Goal: Task Accomplishment & Management: Use online tool/utility

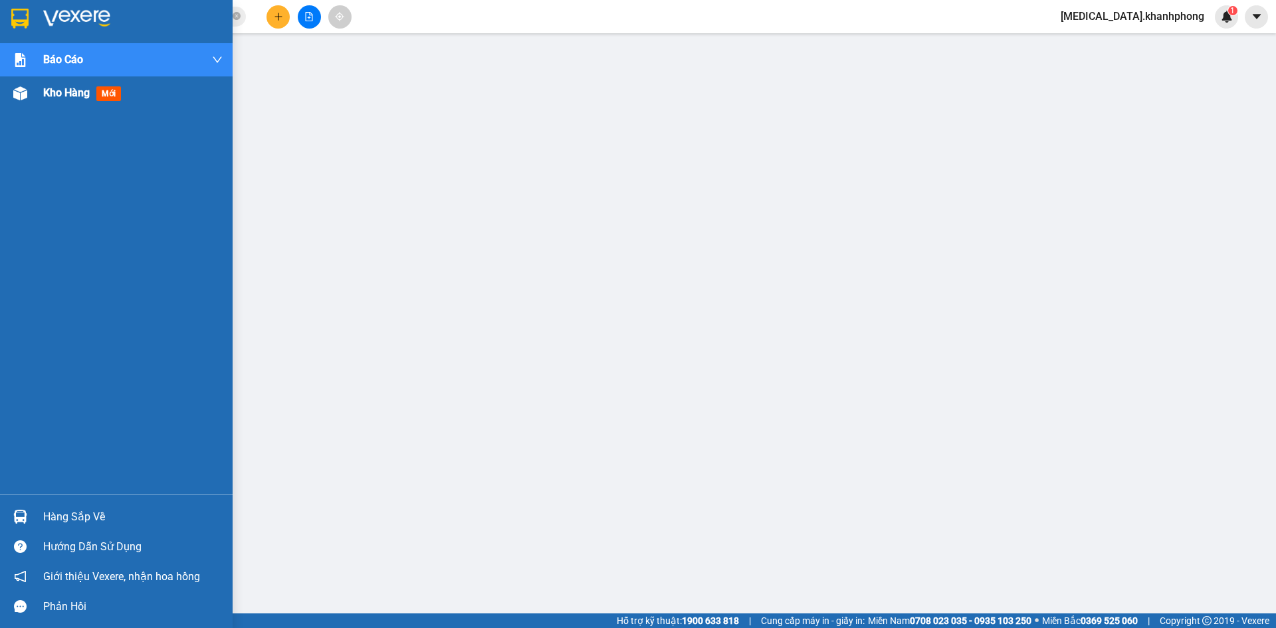
click at [30, 90] on div at bounding box center [20, 93] width 23 height 23
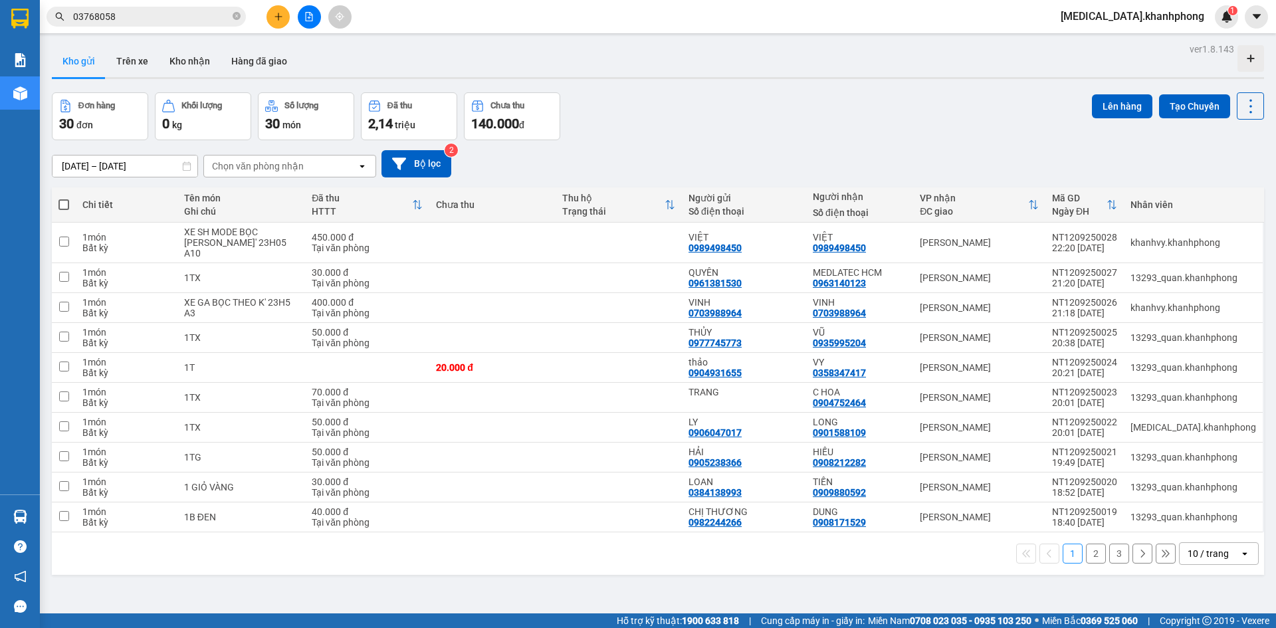
click at [62, 202] on span at bounding box center [64, 204] width 11 height 11
click at [64, 198] on input "checkbox" at bounding box center [64, 198] width 0 height 0
checkbox input "true"
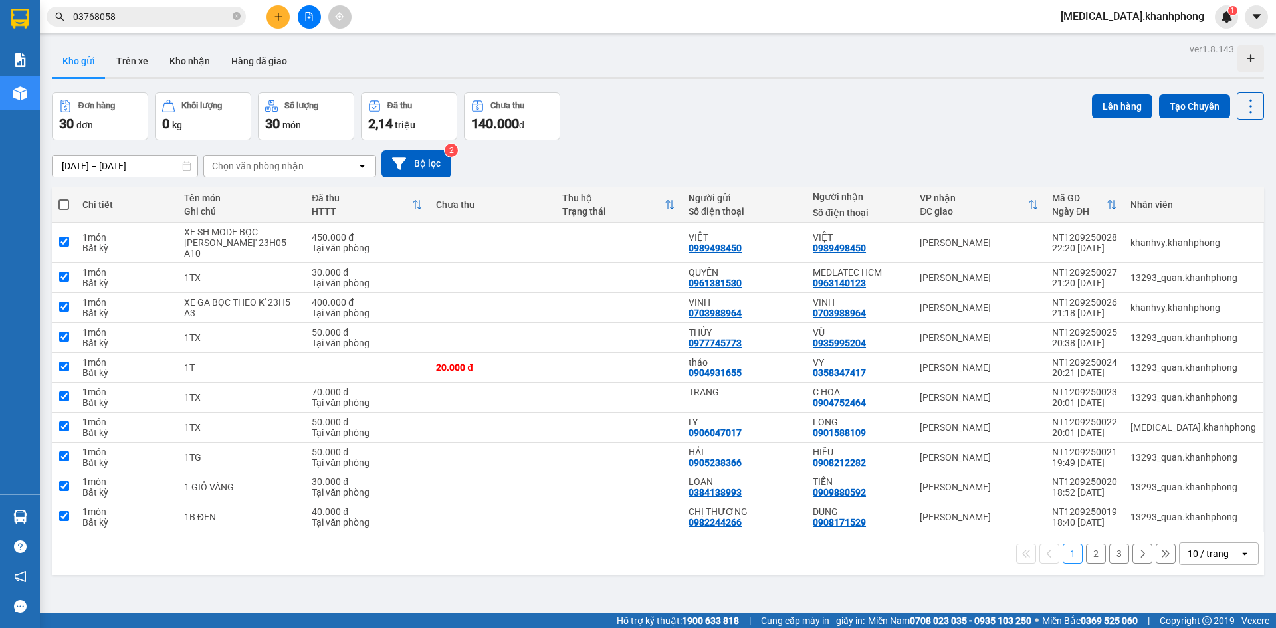
checkbox input "true"
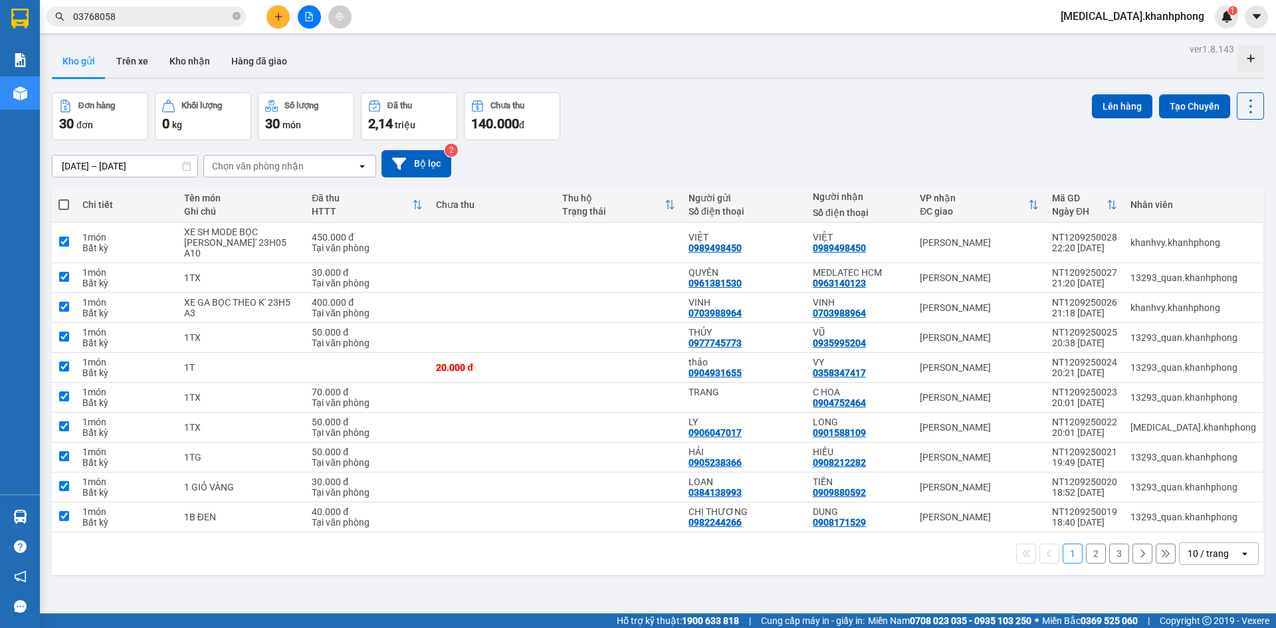
checkbox input "true"
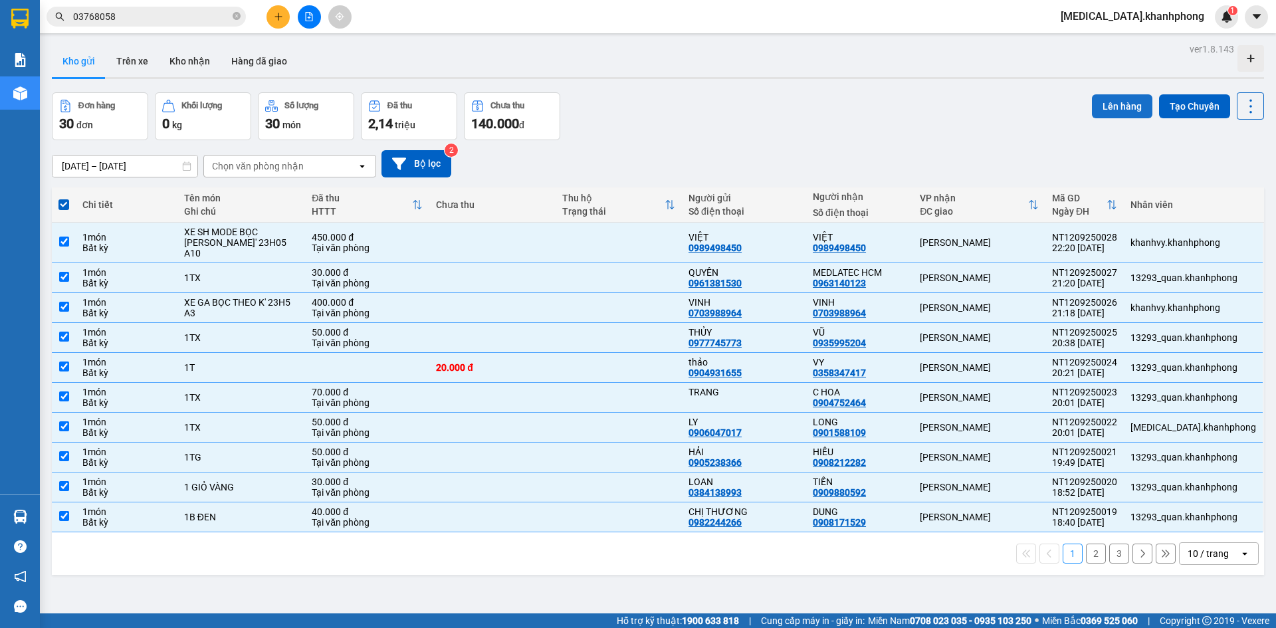
click at [1107, 105] on button "Lên hàng" at bounding box center [1122, 106] width 60 height 24
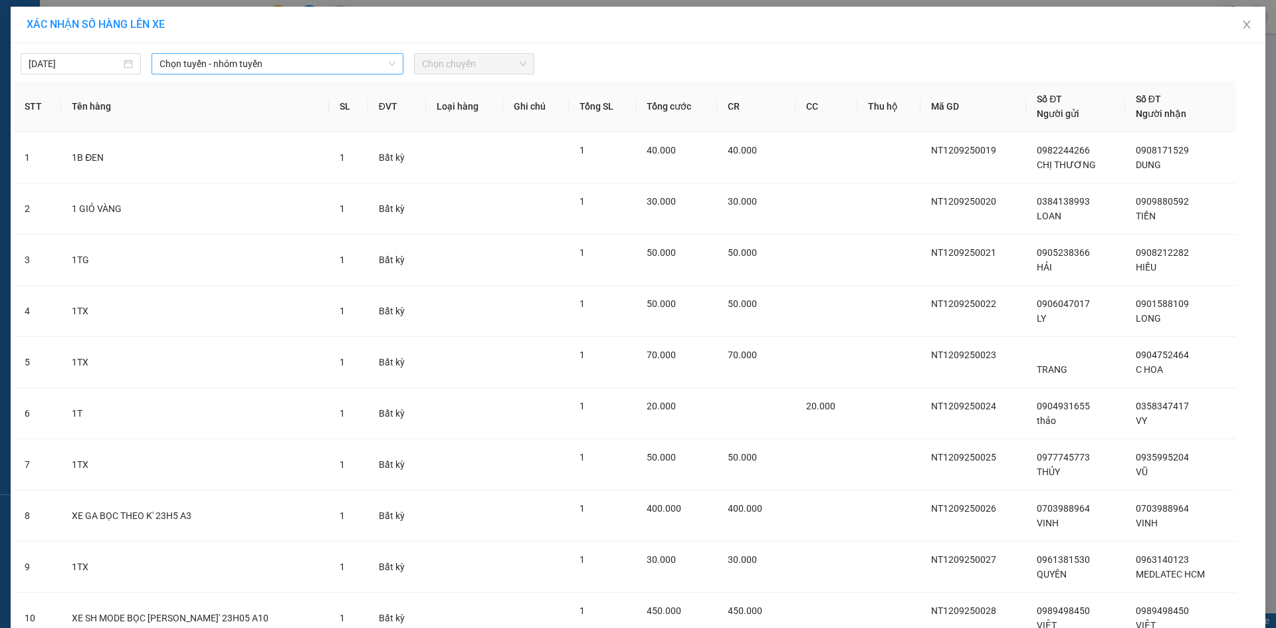
click at [242, 66] on span "Chọn tuyến - nhóm tuyến" at bounding box center [278, 64] width 236 height 20
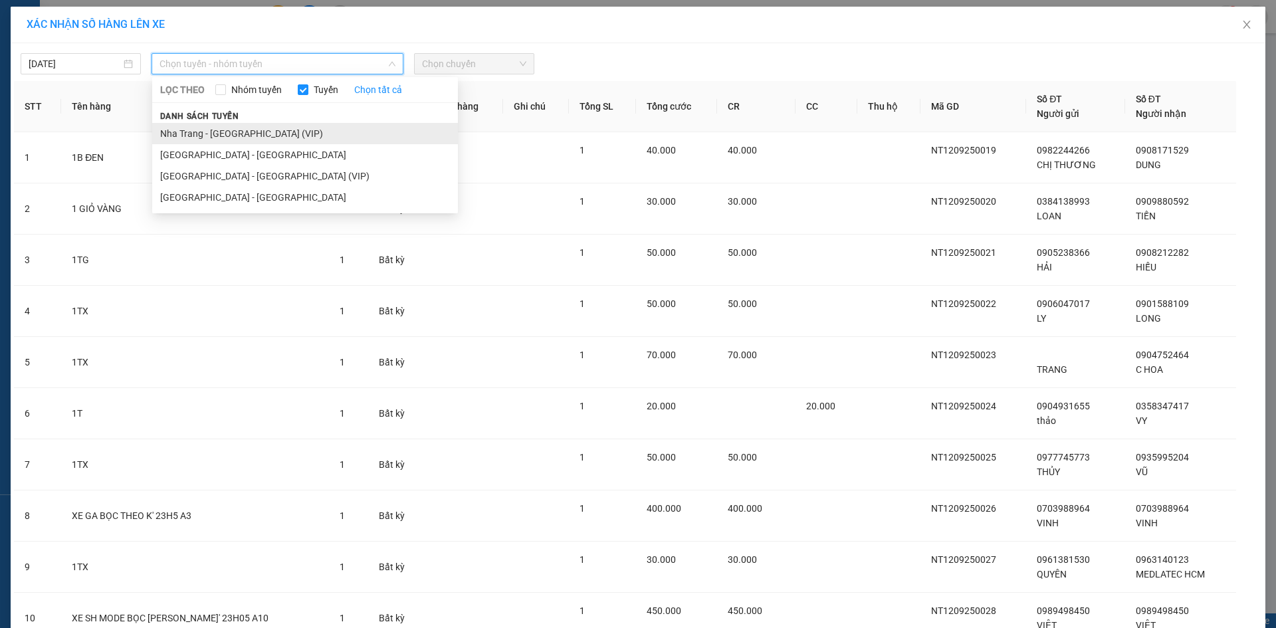
click at [252, 134] on li "Nha Trang - [GEOGRAPHIC_DATA] (VIP)" at bounding box center [305, 133] width 306 height 21
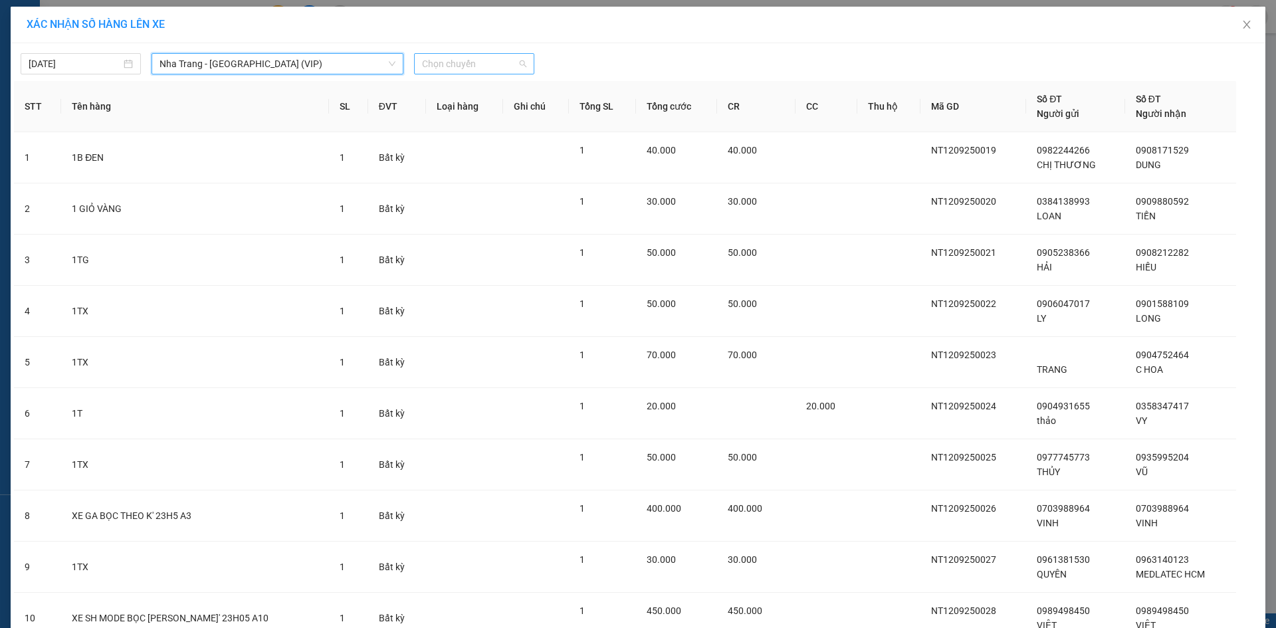
click at [493, 68] on span "Chọn chuyến" at bounding box center [474, 64] width 104 height 20
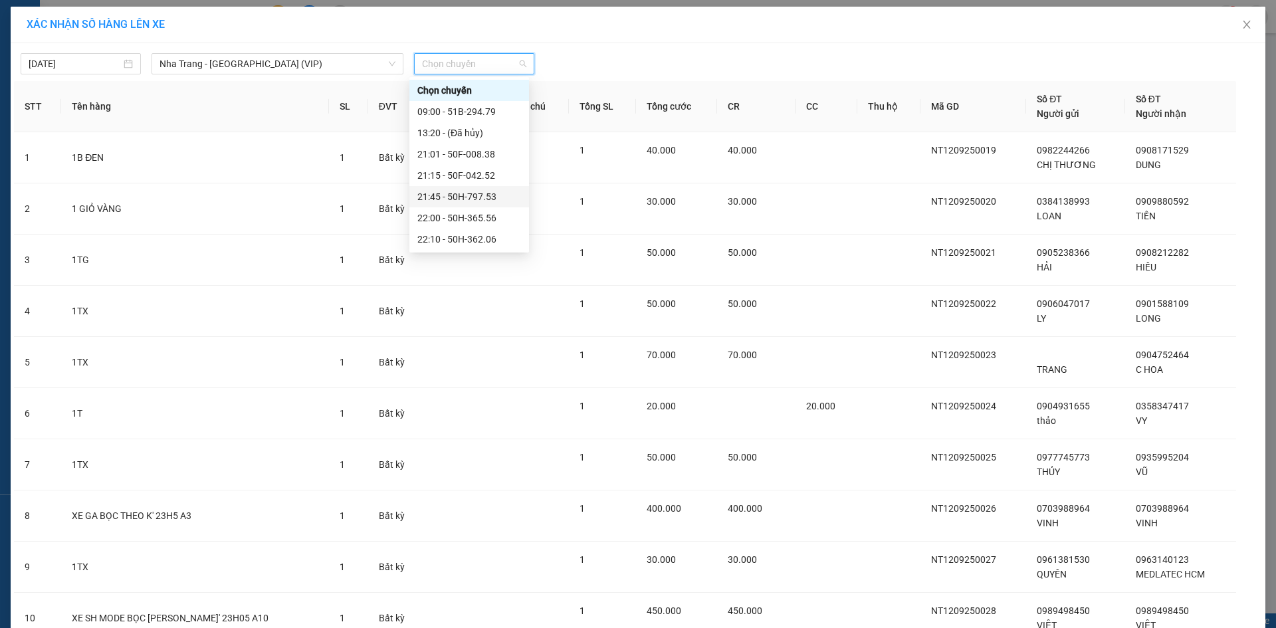
click at [478, 195] on div "21:45 - 50H-797.53" at bounding box center [469, 196] width 104 height 15
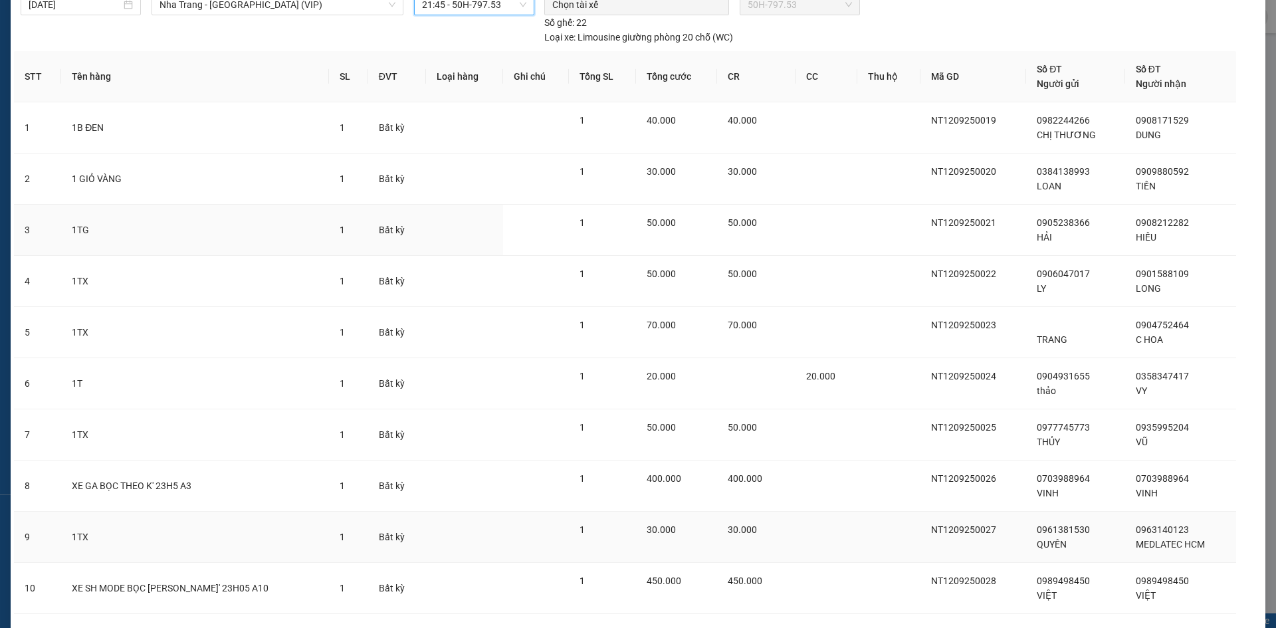
scroll to position [142, 0]
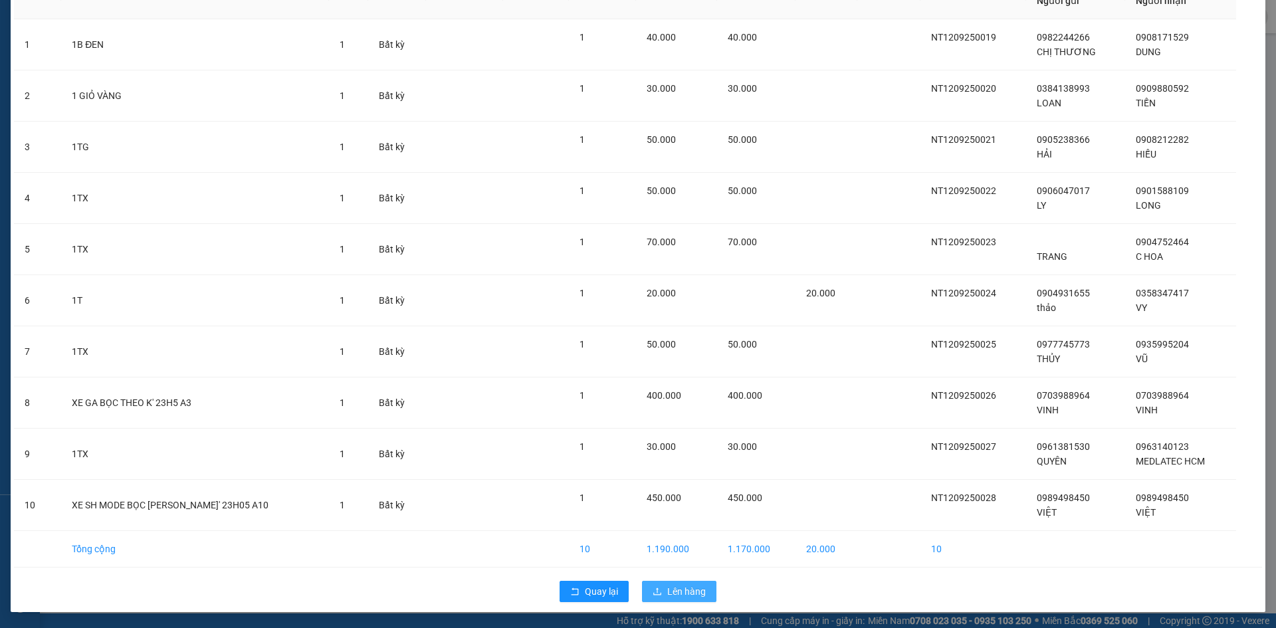
click at [681, 583] on button "Lên hàng" at bounding box center [679, 591] width 74 height 21
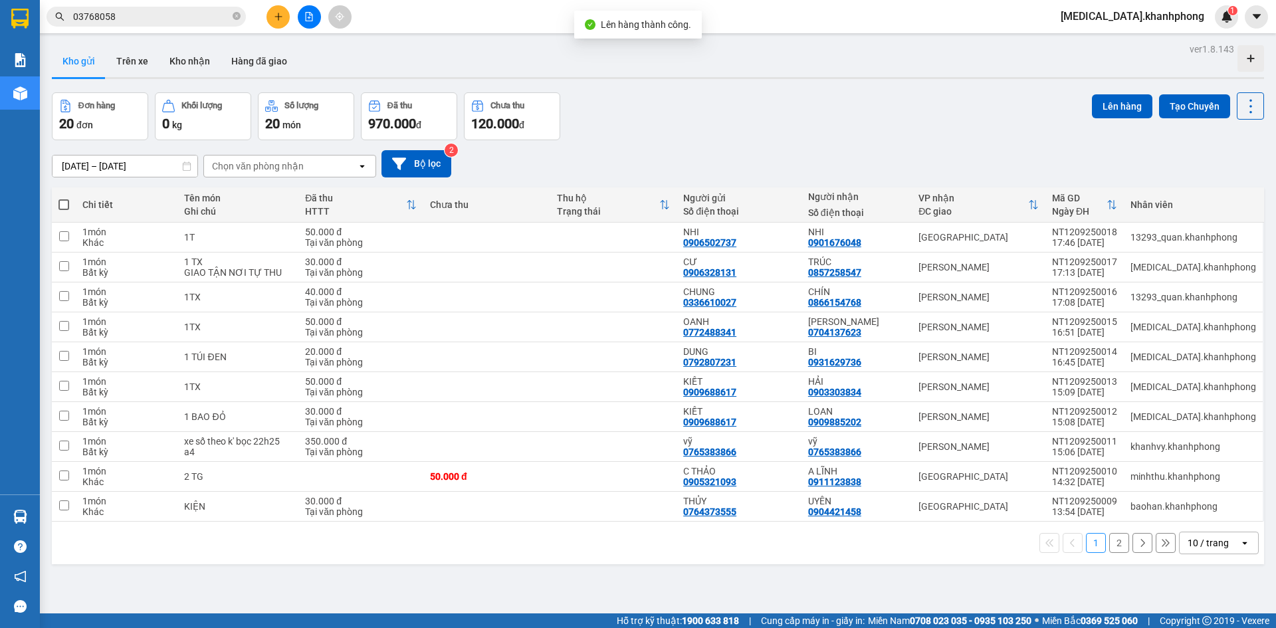
click at [66, 201] on span at bounding box center [64, 204] width 11 height 11
click at [64, 198] on input "checkbox" at bounding box center [64, 198] width 0 height 0
checkbox input "true"
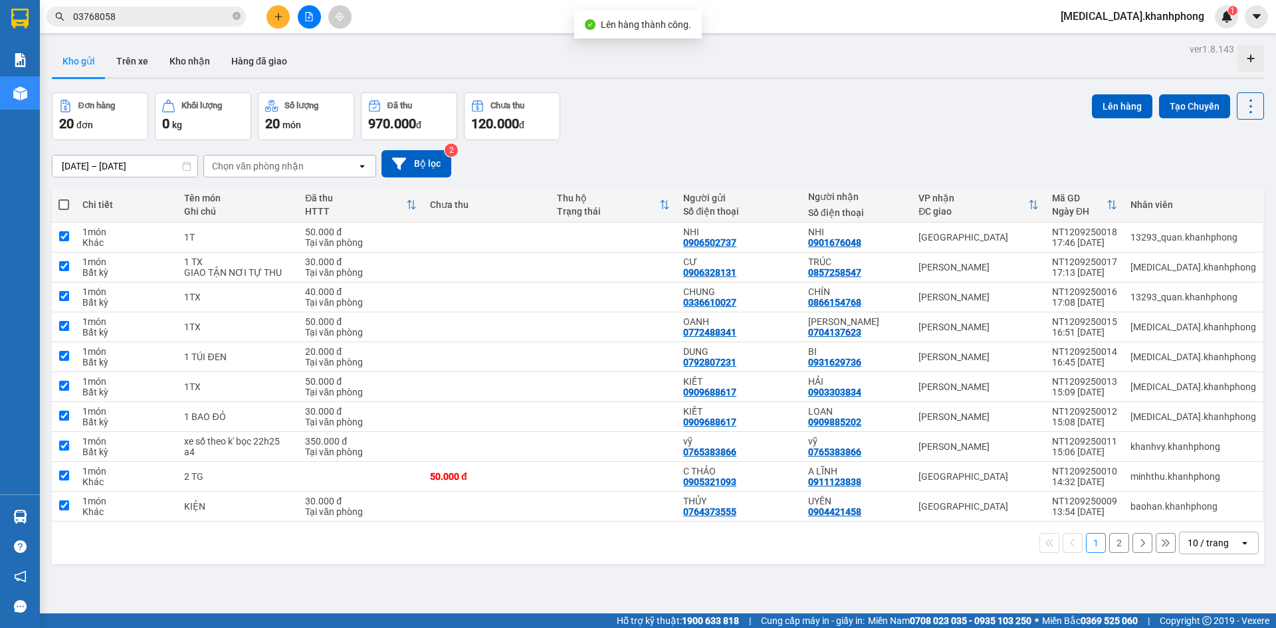
checkbox input "true"
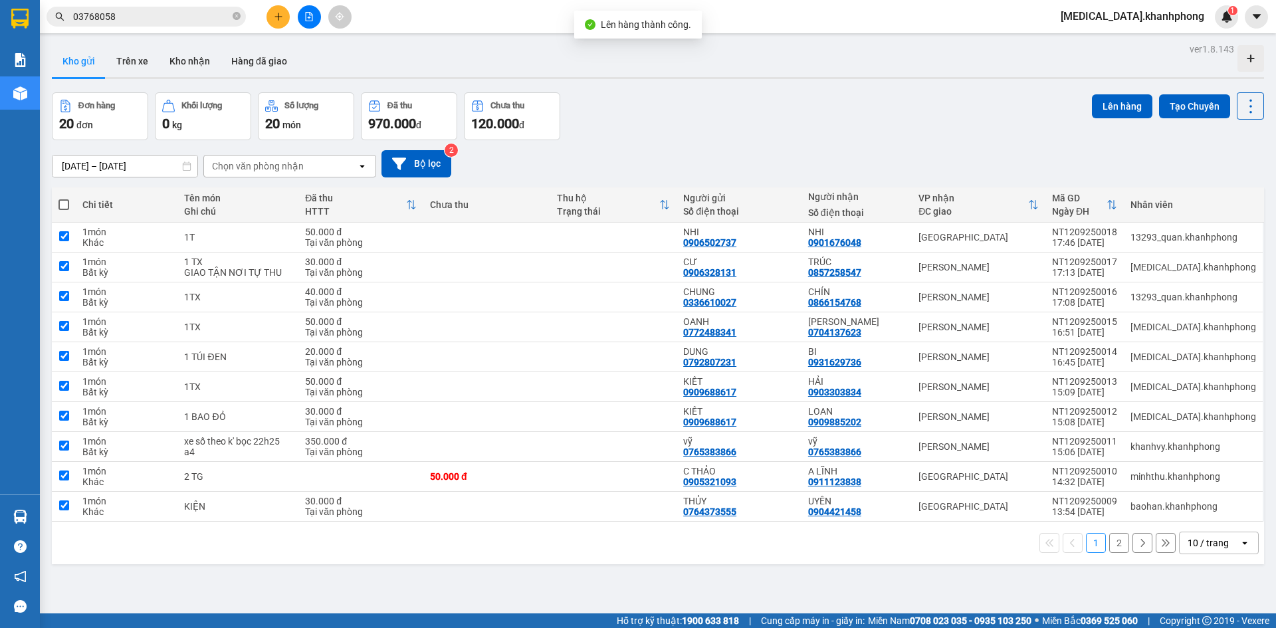
checkbox input "true"
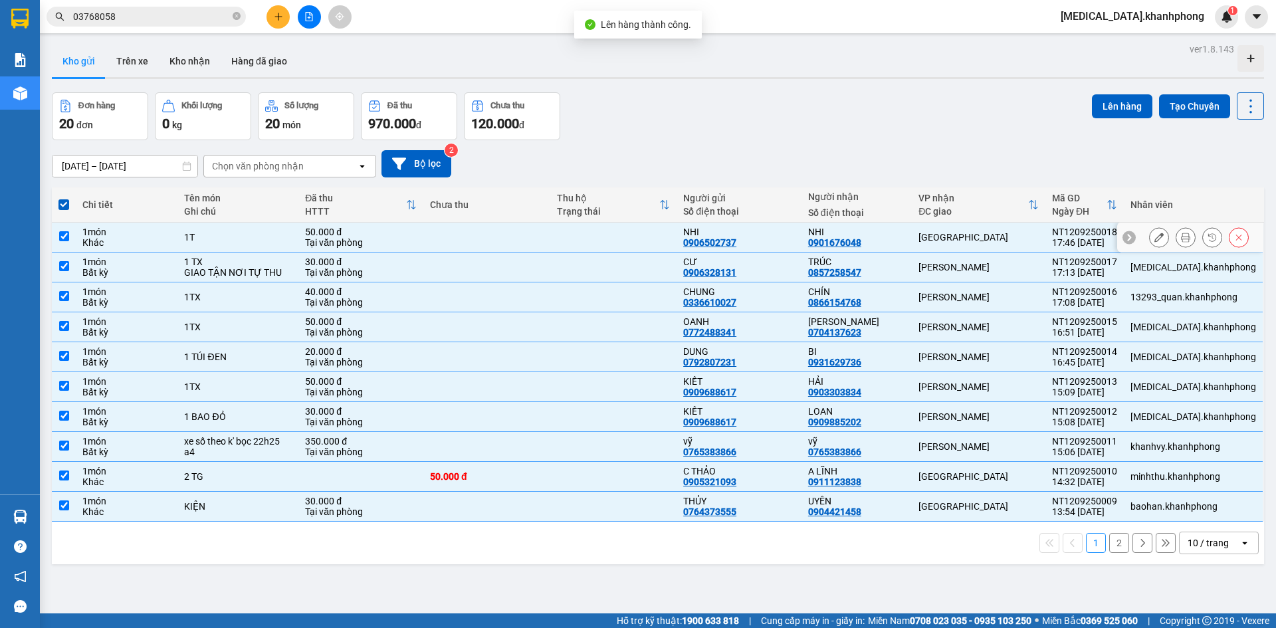
click at [906, 229] on div "NHI" at bounding box center [857, 232] width 98 height 11
checkbox input "false"
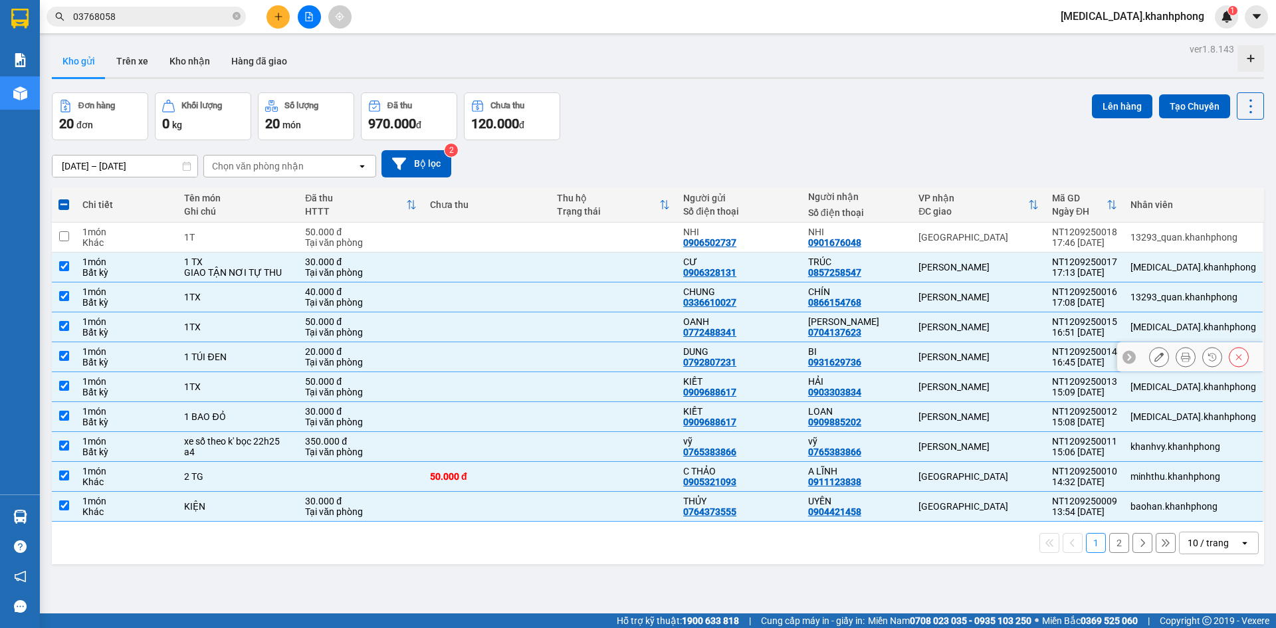
click at [953, 352] on div "[PERSON_NAME]" at bounding box center [979, 357] width 120 height 11
checkbox input "false"
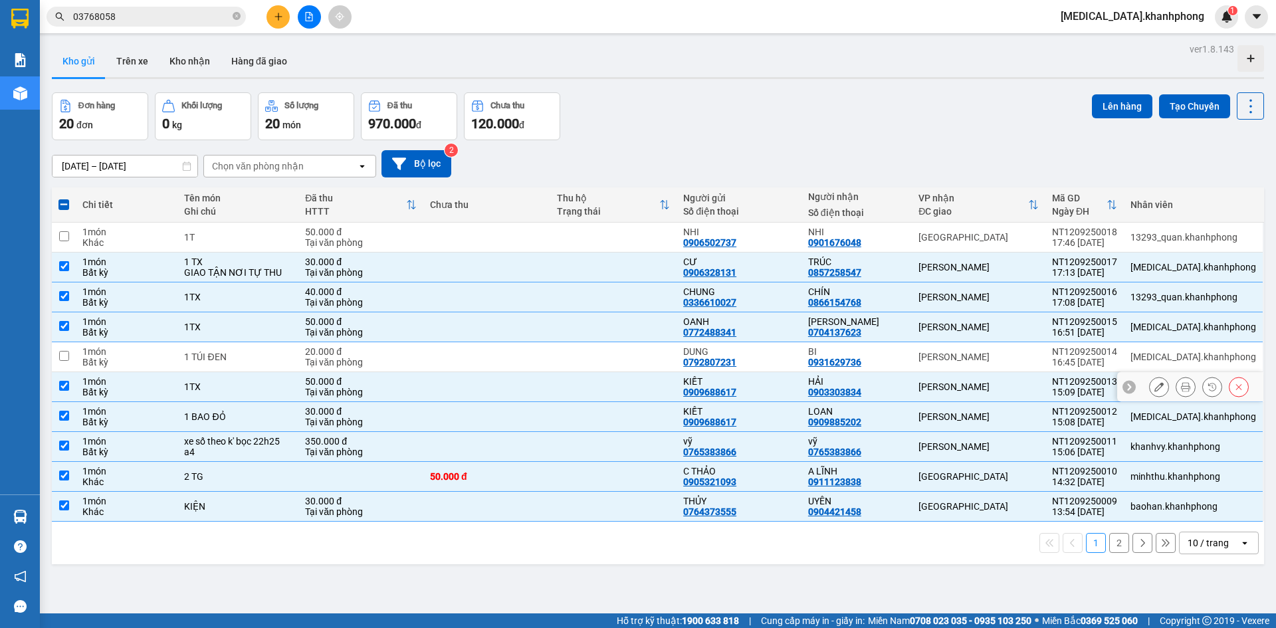
click at [955, 388] on div "[PERSON_NAME]" at bounding box center [979, 387] width 120 height 11
checkbox input "false"
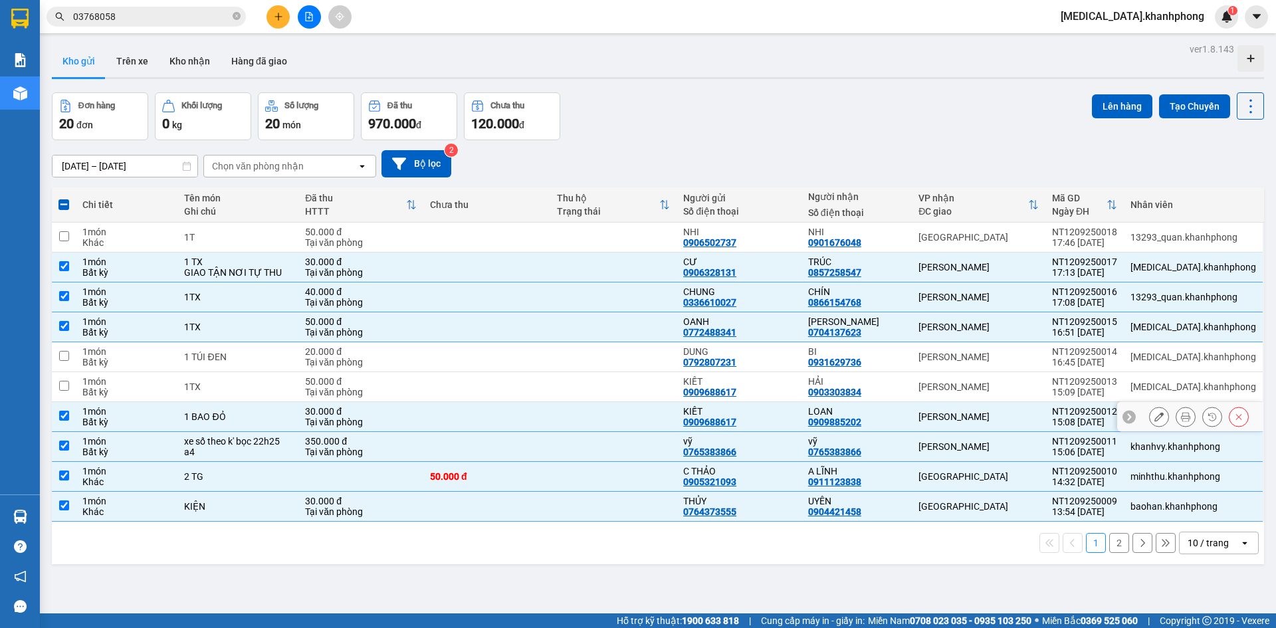
click at [960, 406] on td "[PERSON_NAME]" at bounding box center [979, 417] width 134 height 30
checkbox input "false"
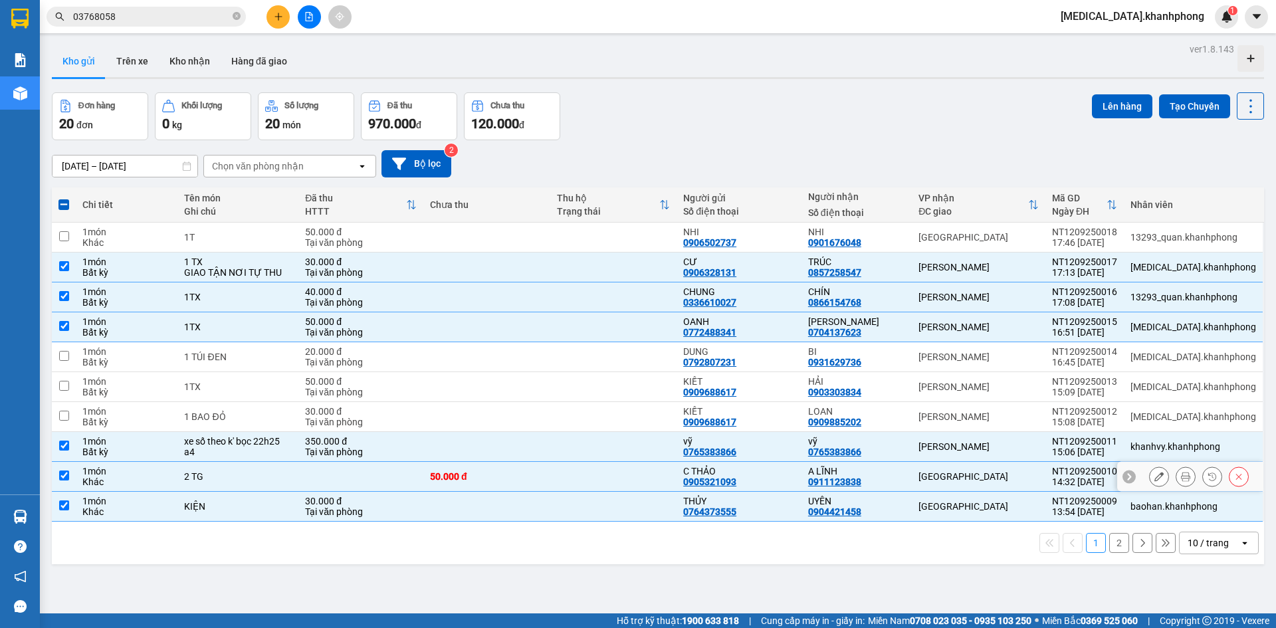
click at [969, 479] on div "[GEOGRAPHIC_DATA]" at bounding box center [979, 476] width 120 height 11
checkbox input "false"
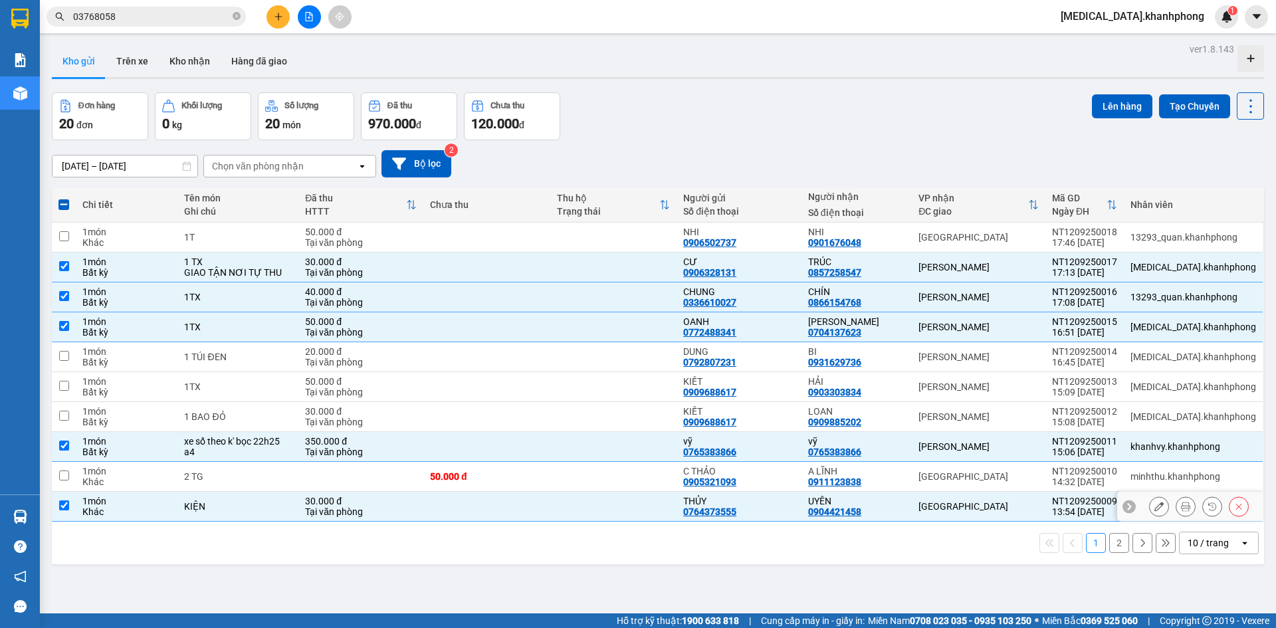
click at [969, 505] on div "[GEOGRAPHIC_DATA]" at bounding box center [979, 506] width 120 height 11
checkbox input "false"
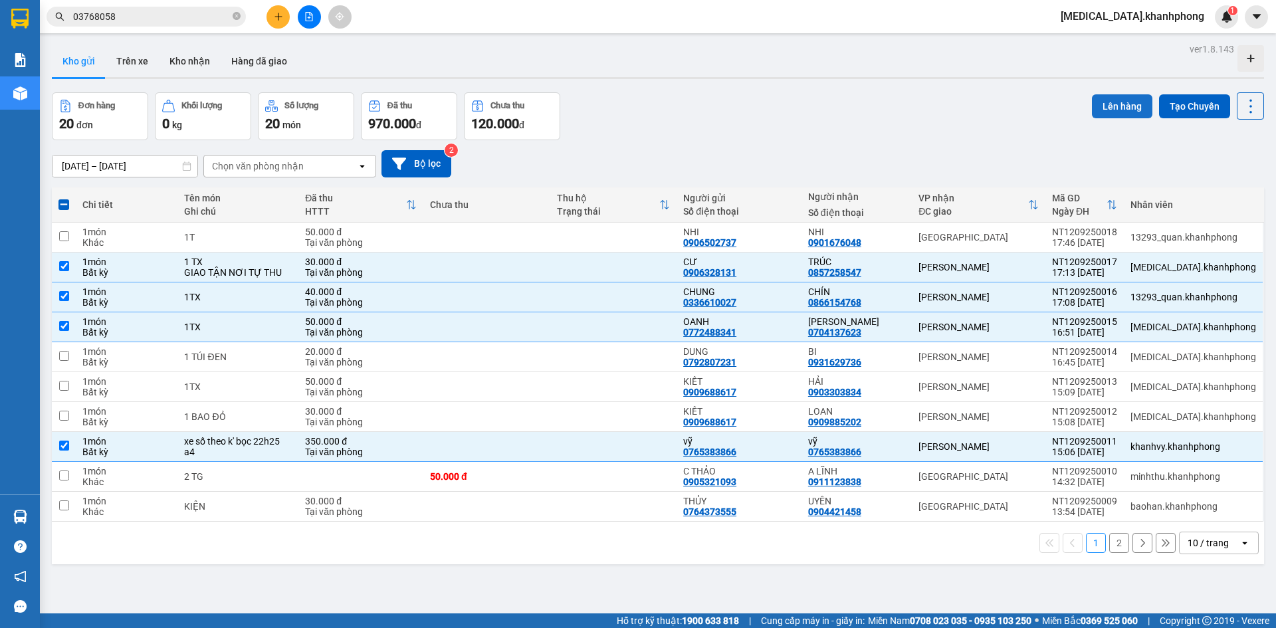
click at [1105, 108] on button "Lên hàng" at bounding box center [1122, 106] width 60 height 24
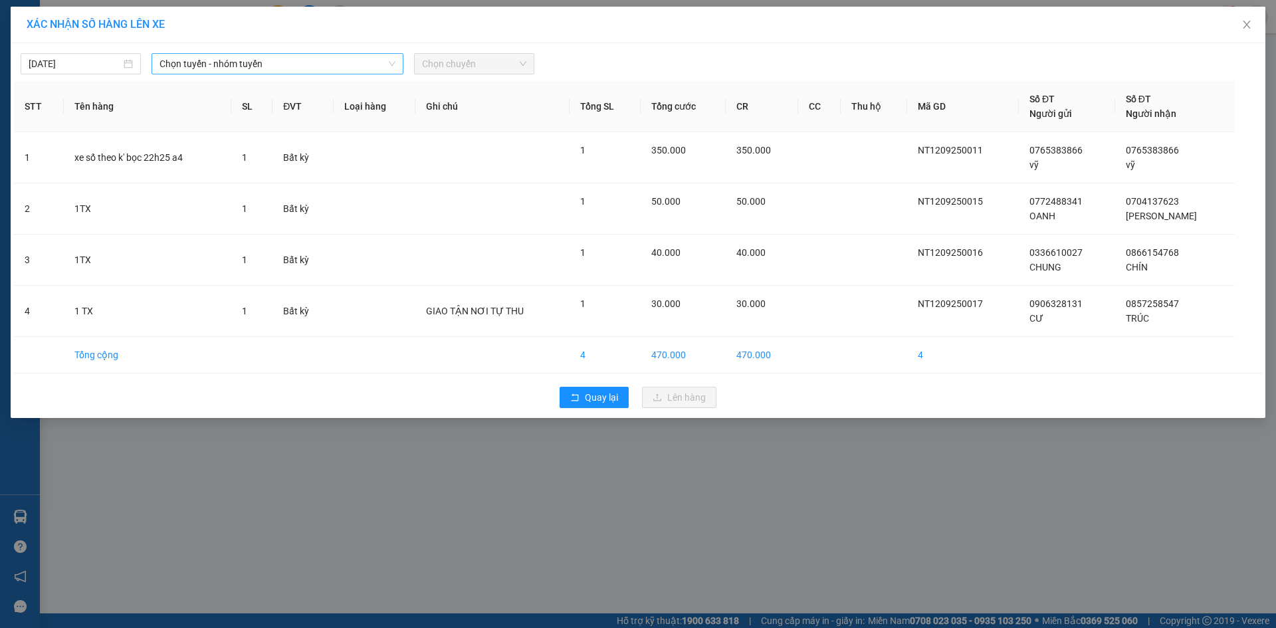
click at [255, 60] on span "Chọn tuyến - nhóm tuyến" at bounding box center [278, 64] width 236 height 20
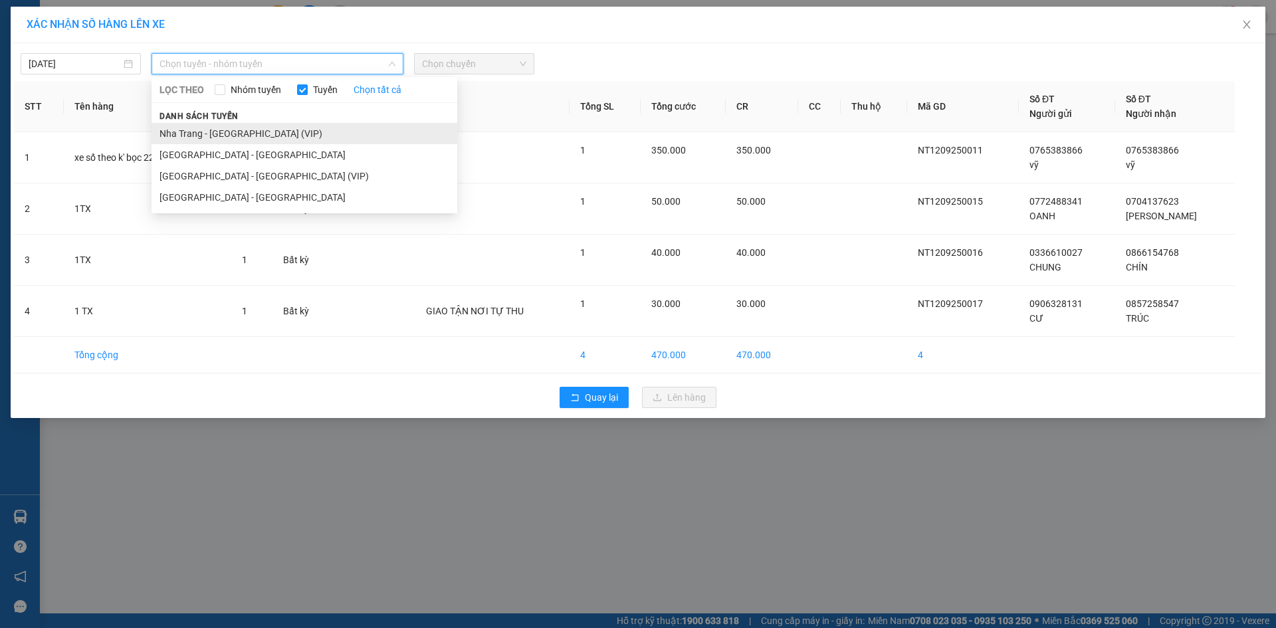
click at [285, 134] on li "Nha Trang - [GEOGRAPHIC_DATA] (VIP)" at bounding box center [305, 133] width 306 height 21
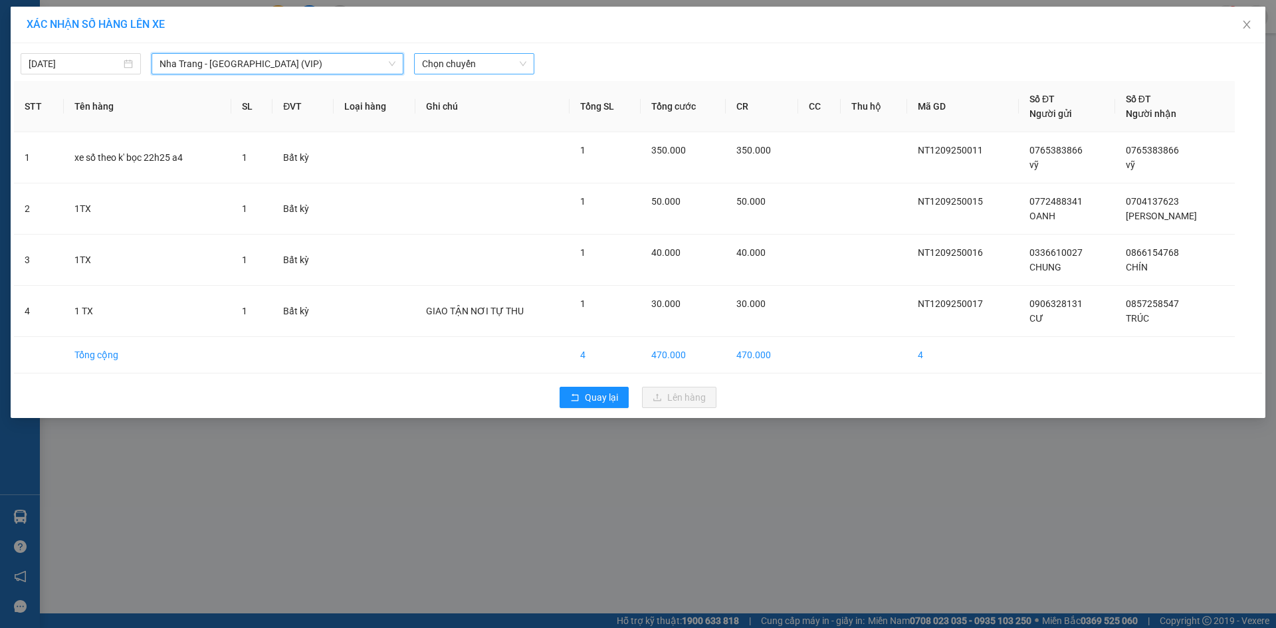
click at [501, 67] on span "Chọn chuyến" at bounding box center [474, 64] width 104 height 20
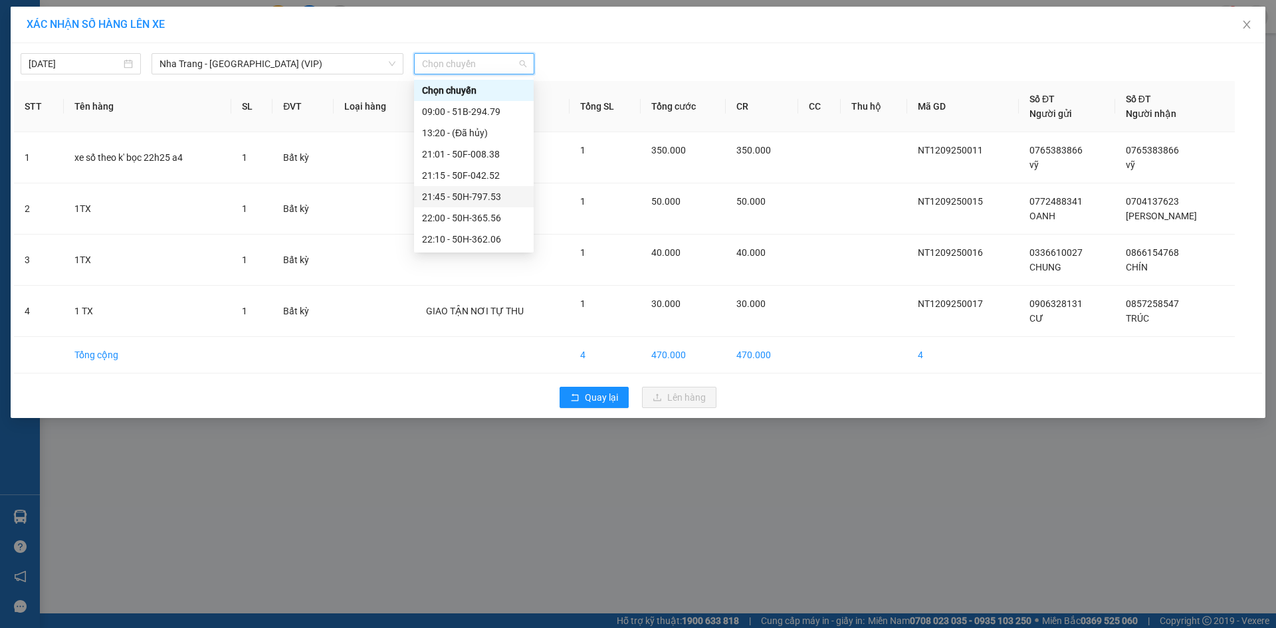
click at [495, 202] on div "21:45 - 50H-797.53" at bounding box center [474, 196] width 104 height 15
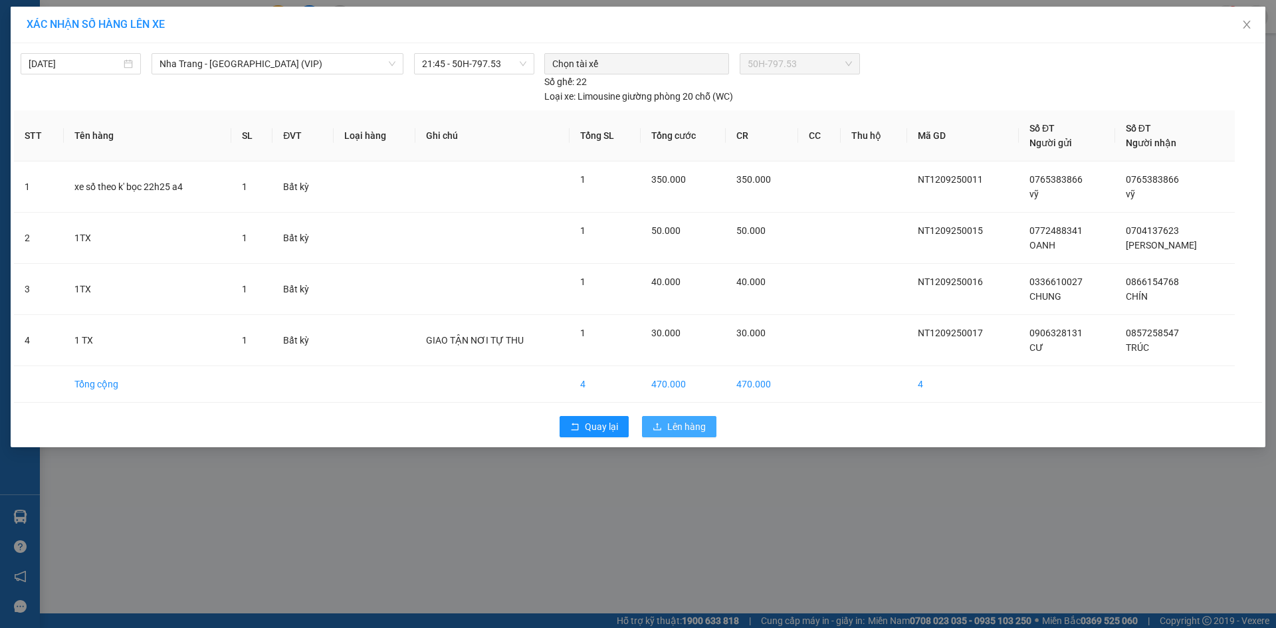
click at [669, 421] on span "Lên hàng" at bounding box center [686, 426] width 39 height 15
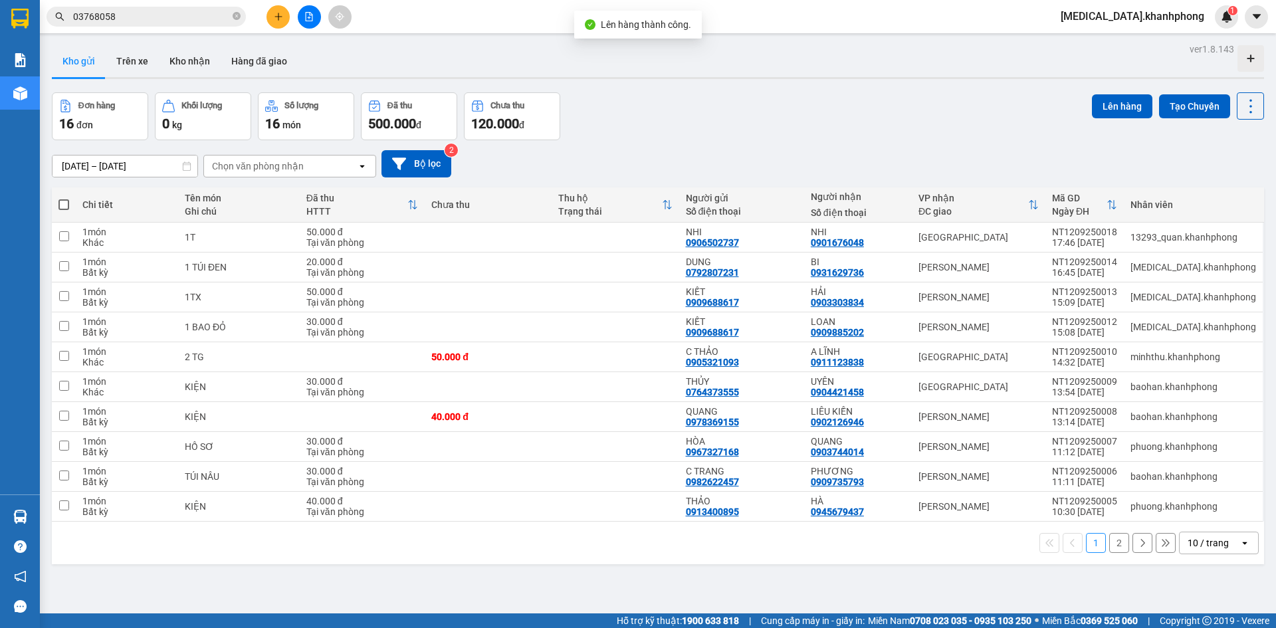
click at [65, 197] on th at bounding box center [64, 204] width 24 height 35
click at [62, 203] on span at bounding box center [64, 204] width 11 height 11
click at [64, 198] on input "checkbox" at bounding box center [64, 198] width 0 height 0
checkbox input "true"
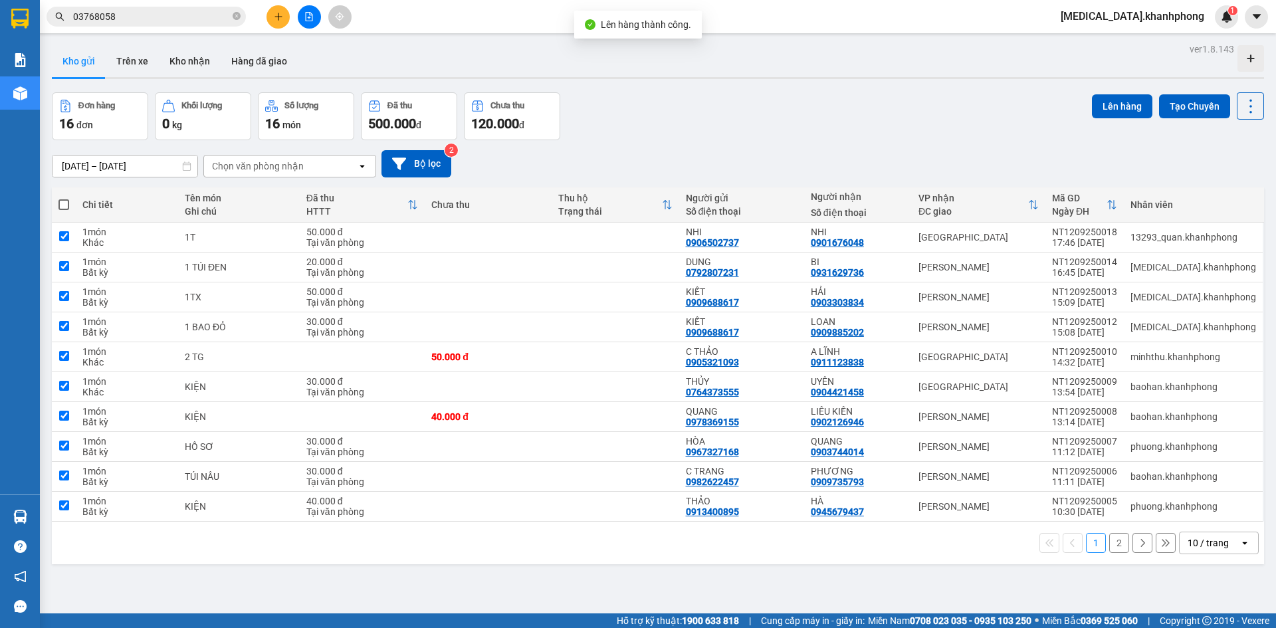
checkbox input "true"
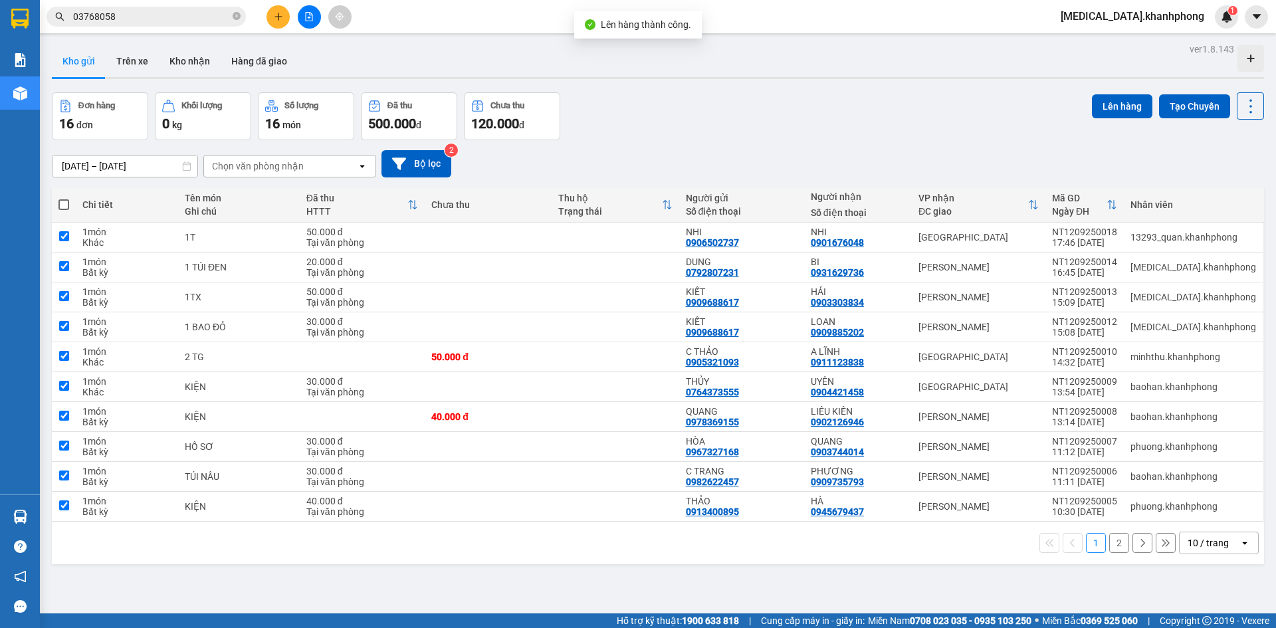
checkbox input "true"
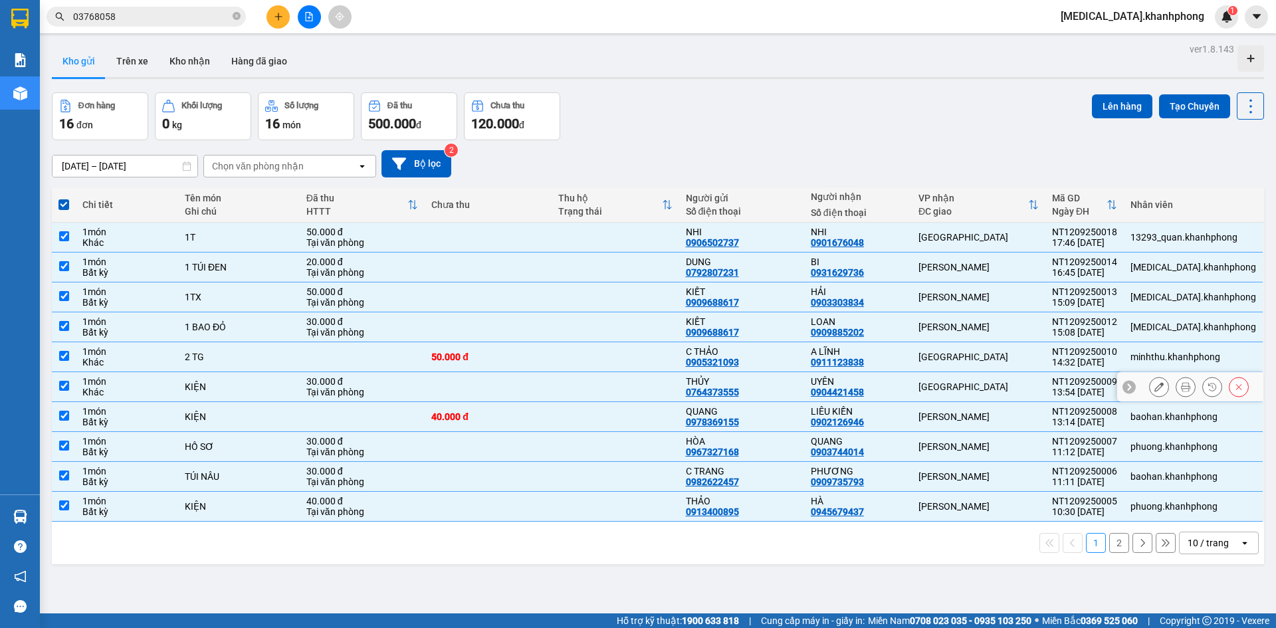
click at [941, 384] on div "[GEOGRAPHIC_DATA]" at bounding box center [979, 387] width 120 height 11
checkbox input "false"
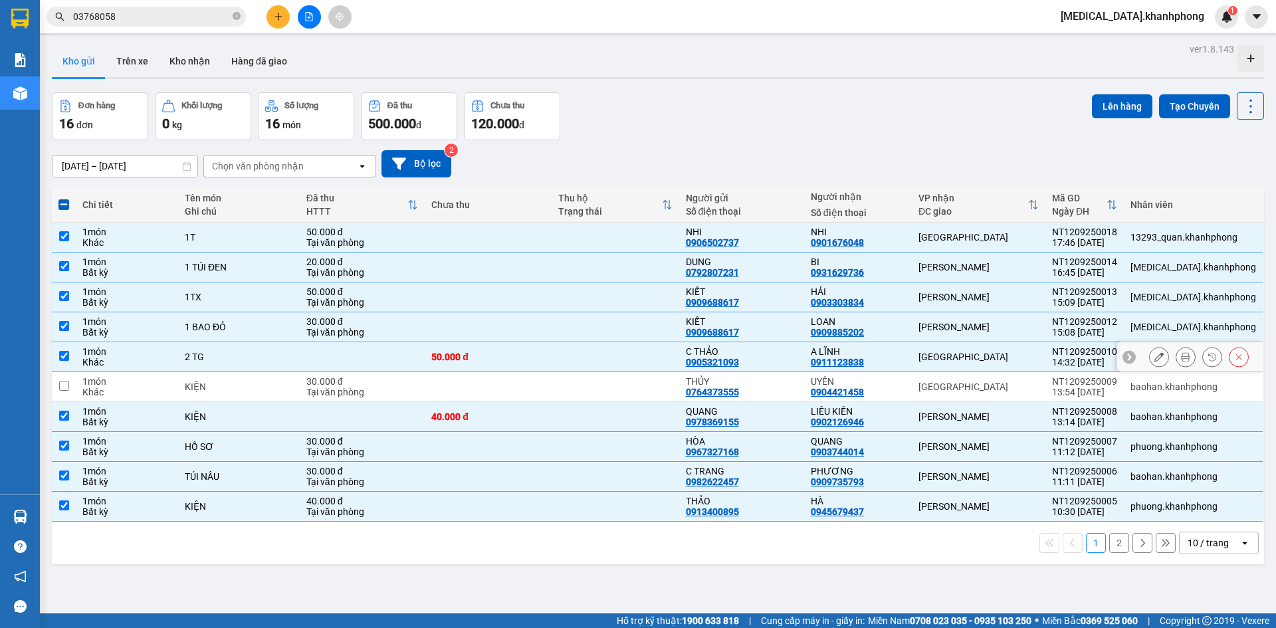
click at [950, 354] on div "[GEOGRAPHIC_DATA]" at bounding box center [979, 357] width 120 height 11
checkbox input "false"
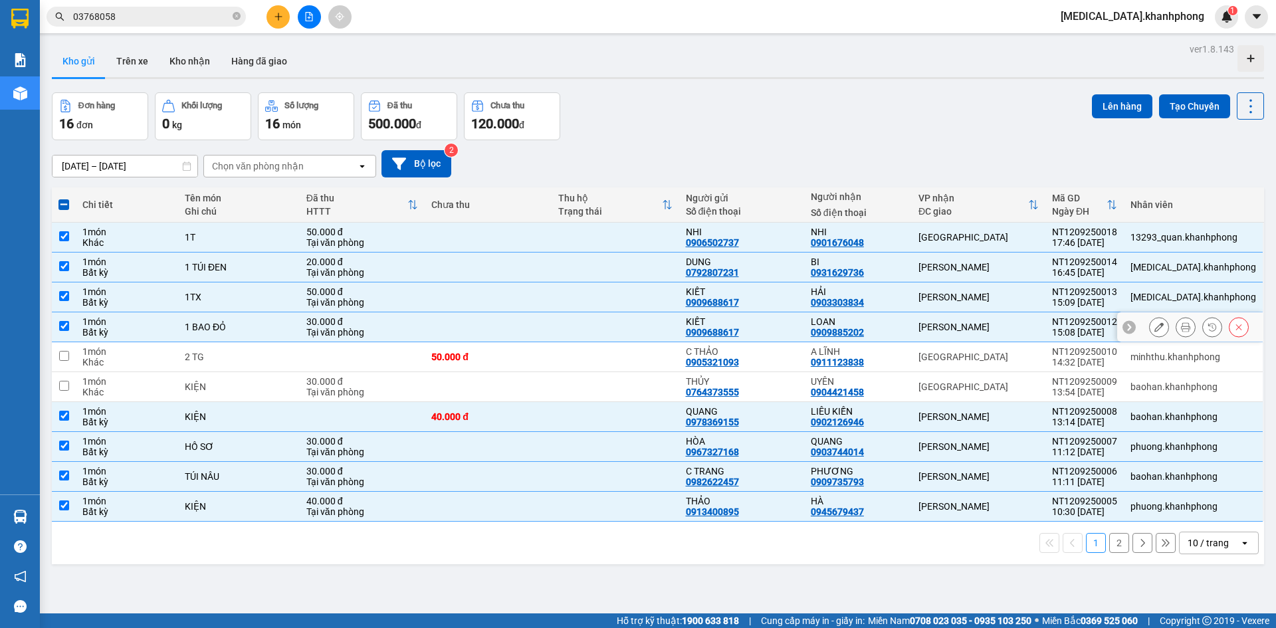
click at [949, 314] on td "[PERSON_NAME]" at bounding box center [979, 327] width 134 height 30
checkbox input "false"
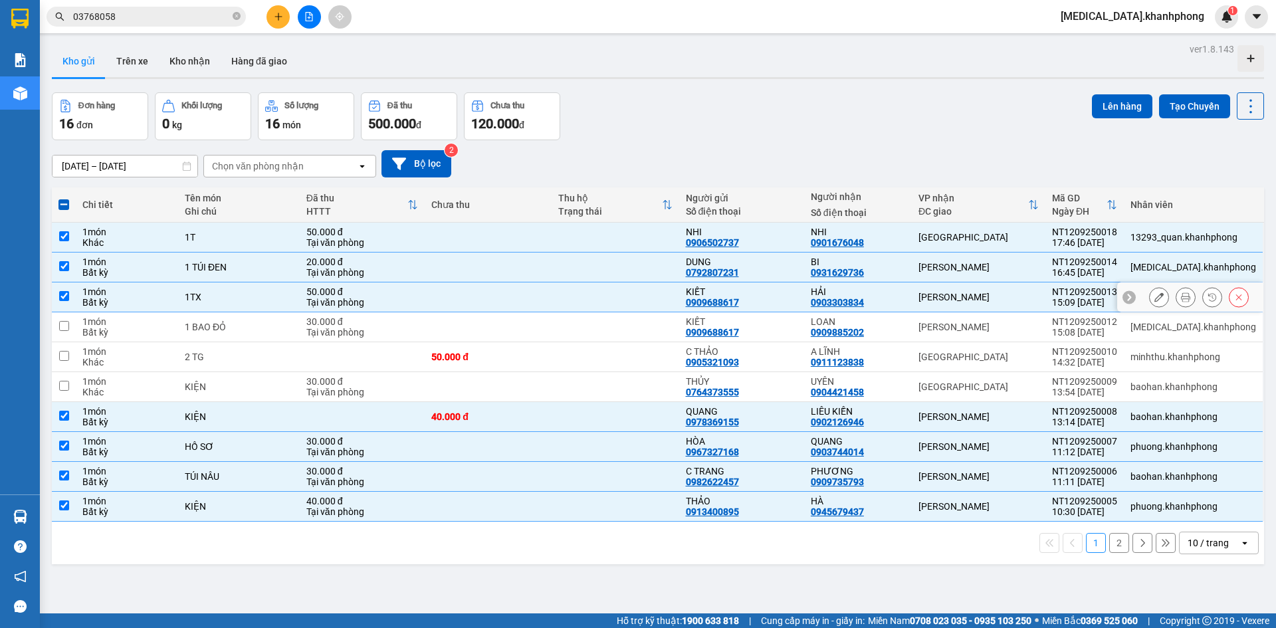
click at [947, 298] on div "[PERSON_NAME]" at bounding box center [979, 297] width 120 height 11
checkbox input "false"
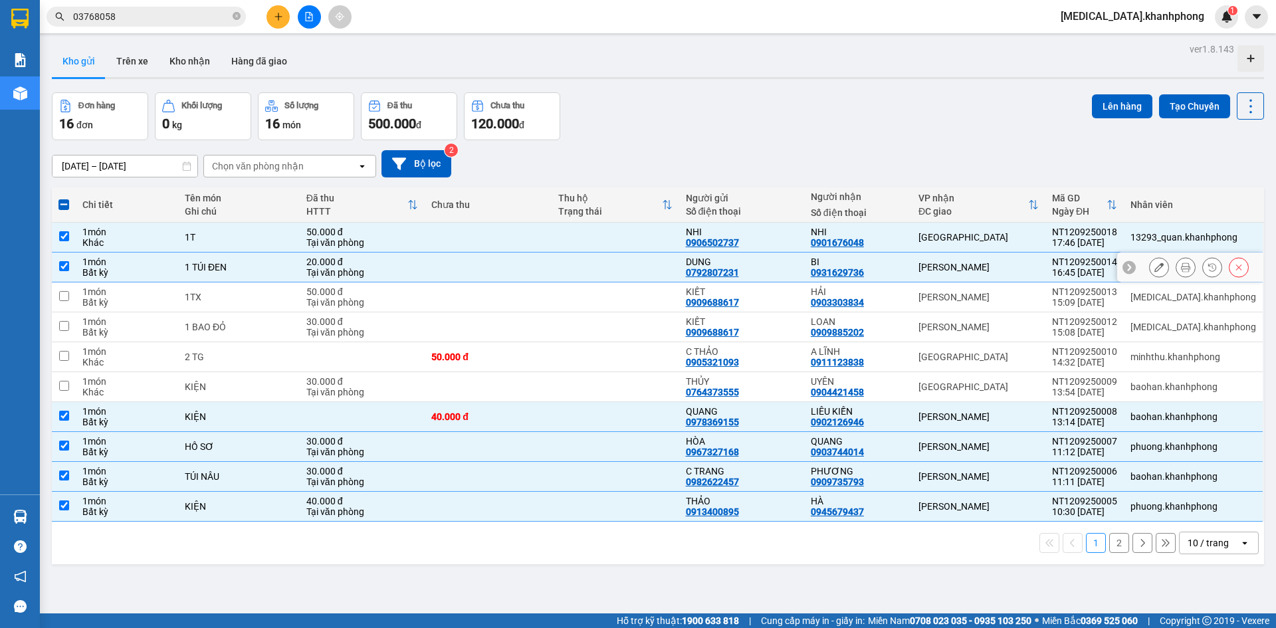
click at [943, 268] on div "[PERSON_NAME]" at bounding box center [979, 267] width 120 height 11
checkbox input "false"
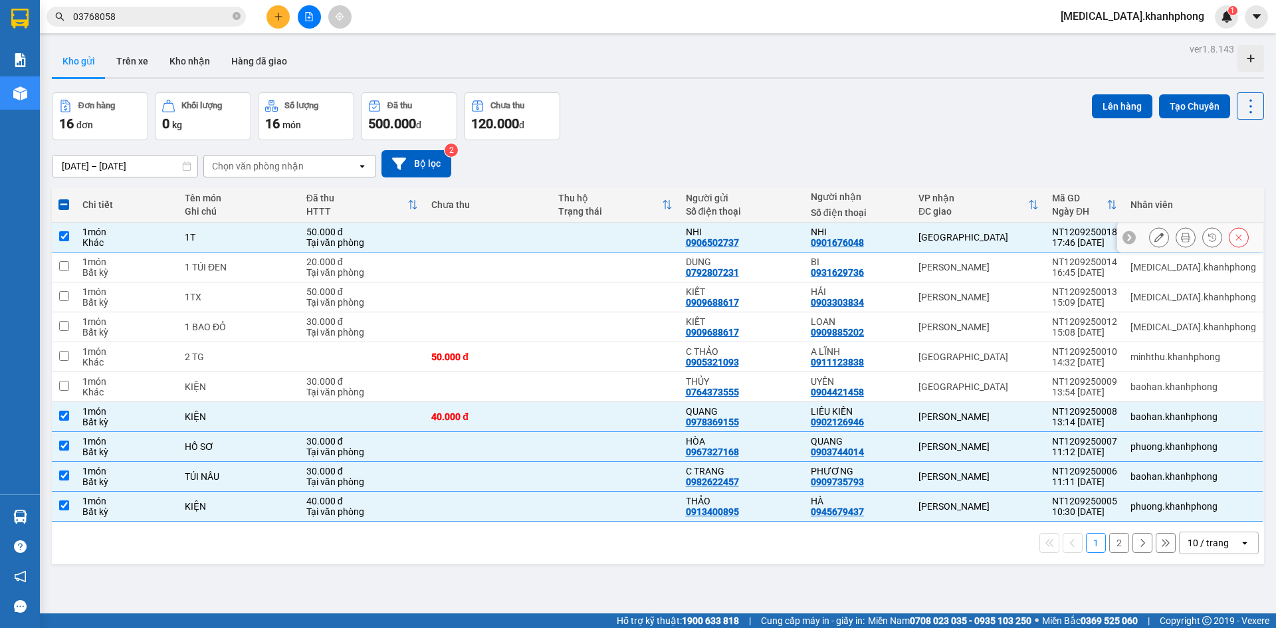
click at [943, 235] on div "[GEOGRAPHIC_DATA]" at bounding box center [979, 237] width 120 height 11
checkbox input "false"
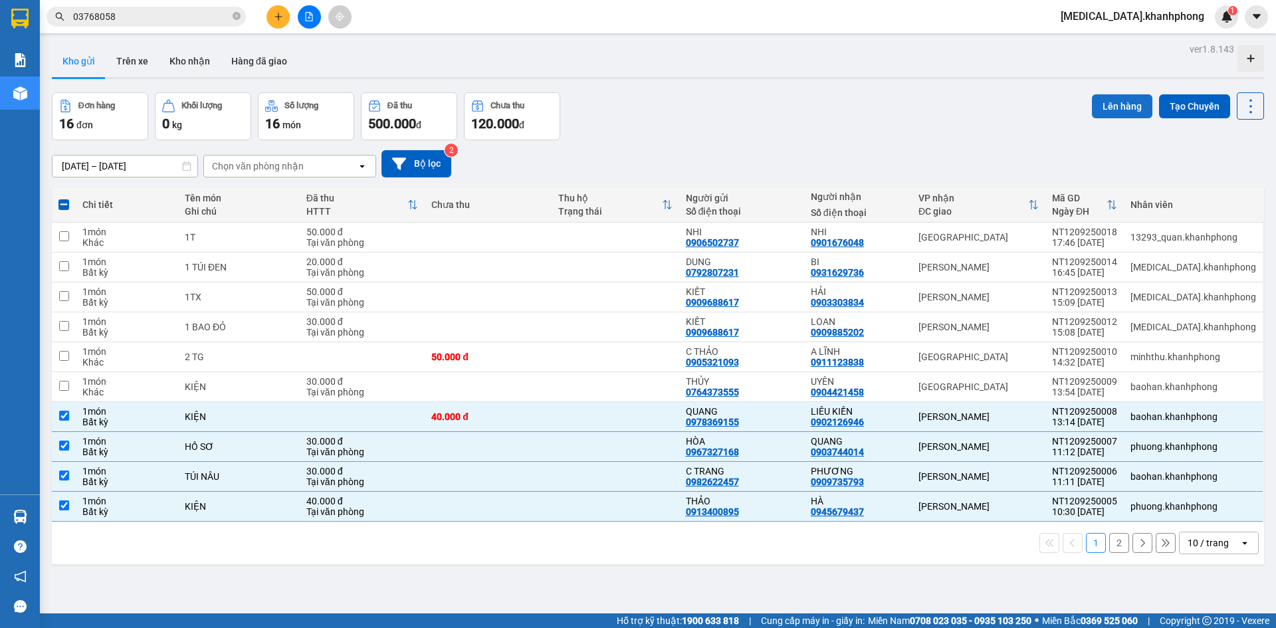
click at [1110, 108] on button "Lên hàng" at bounding box center [1122, 106] width 60 height 24
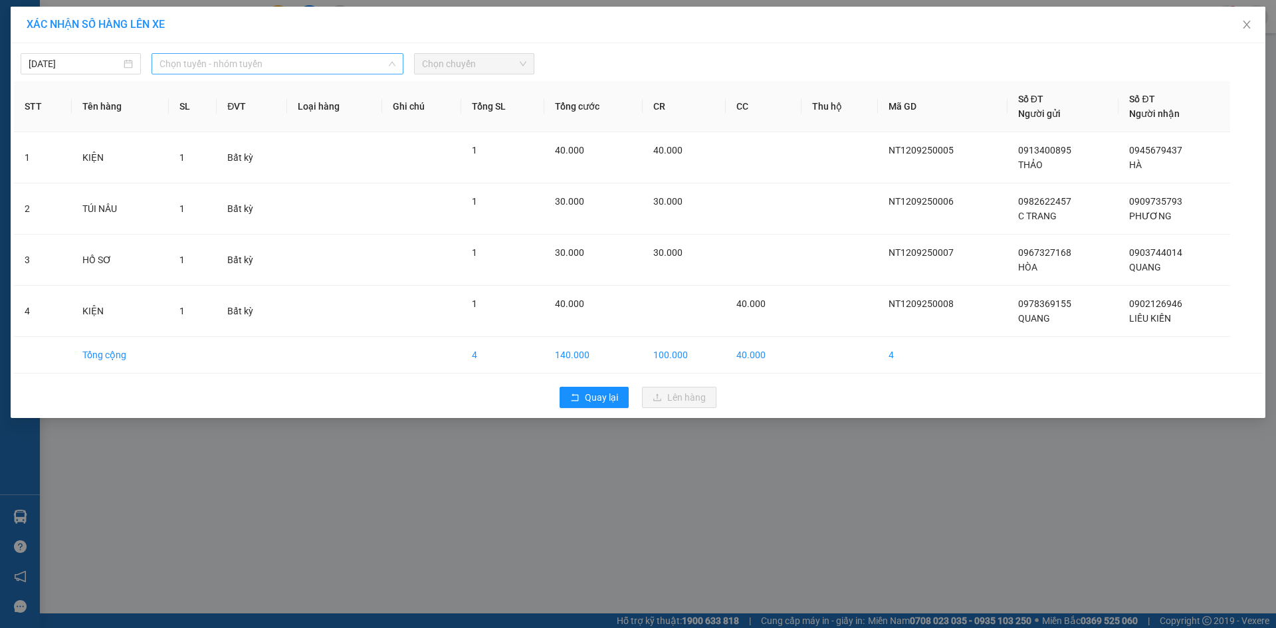
click at [254, 67] on span "Chọn tuyến - nhóm tuyến" at bounding box center [278, 64] width 236 height 20
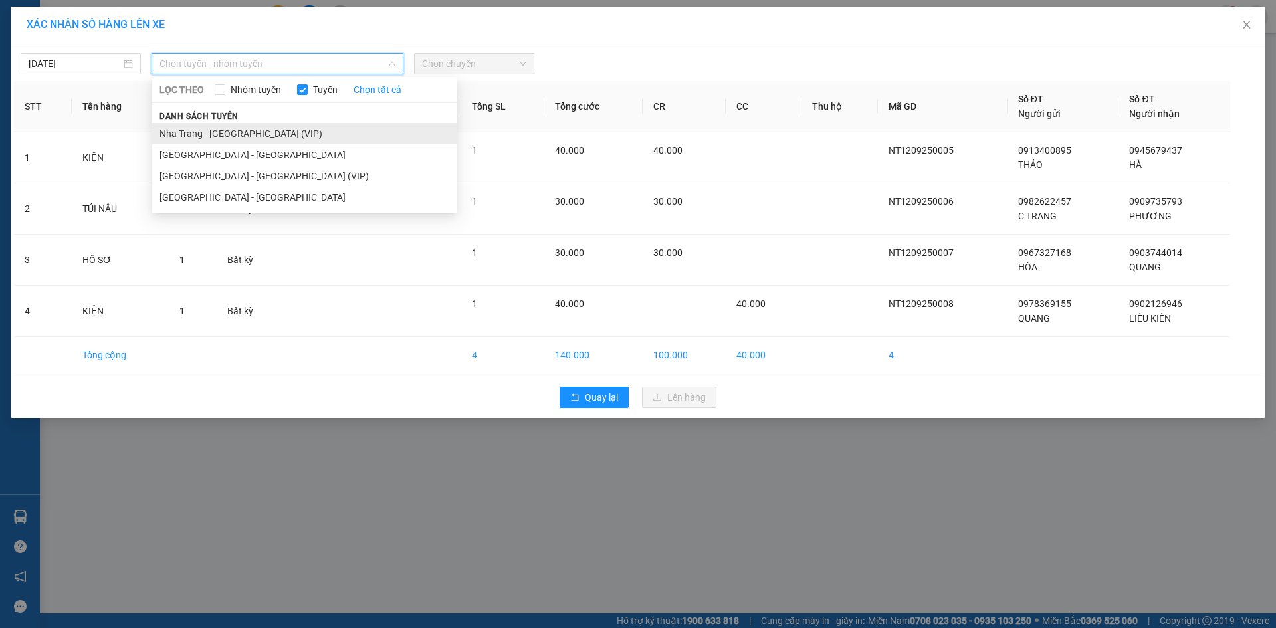
click at [253, 134] on li "Nha Trang - [GEOGRAPHIC_DATA] (VIP)" at bounding box center [305, 133] width 306 height 21
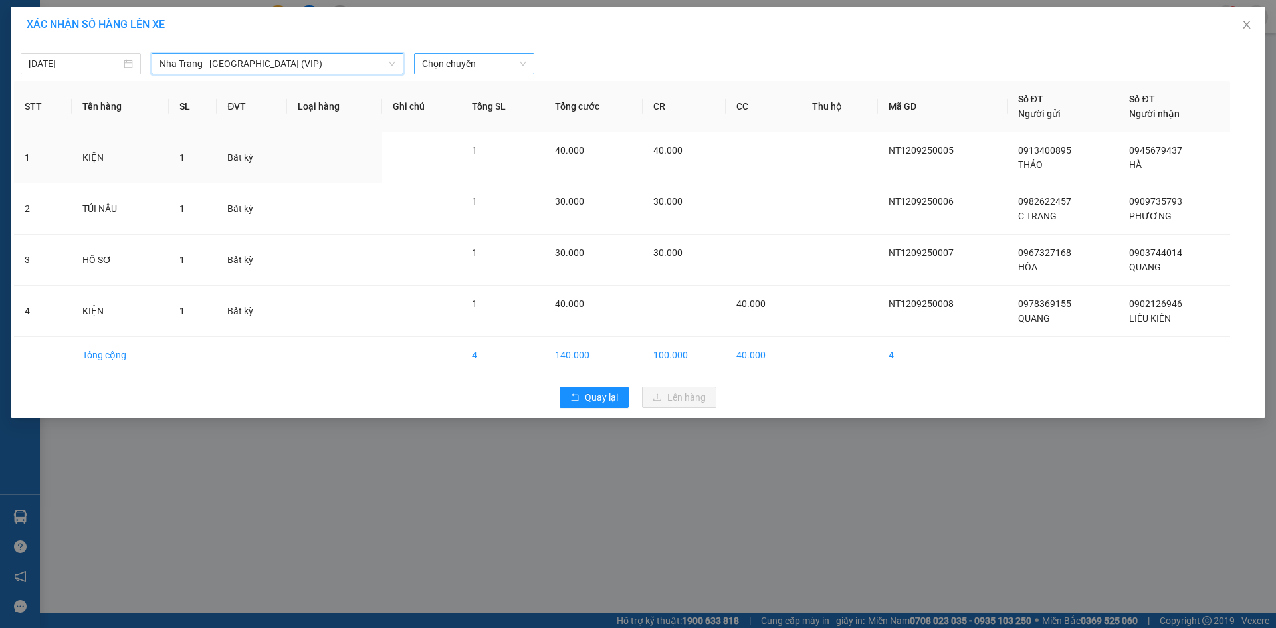
click at [486, 64] on span "Chọn chuyến" at bounding box center [474, 64] width 104 height 20
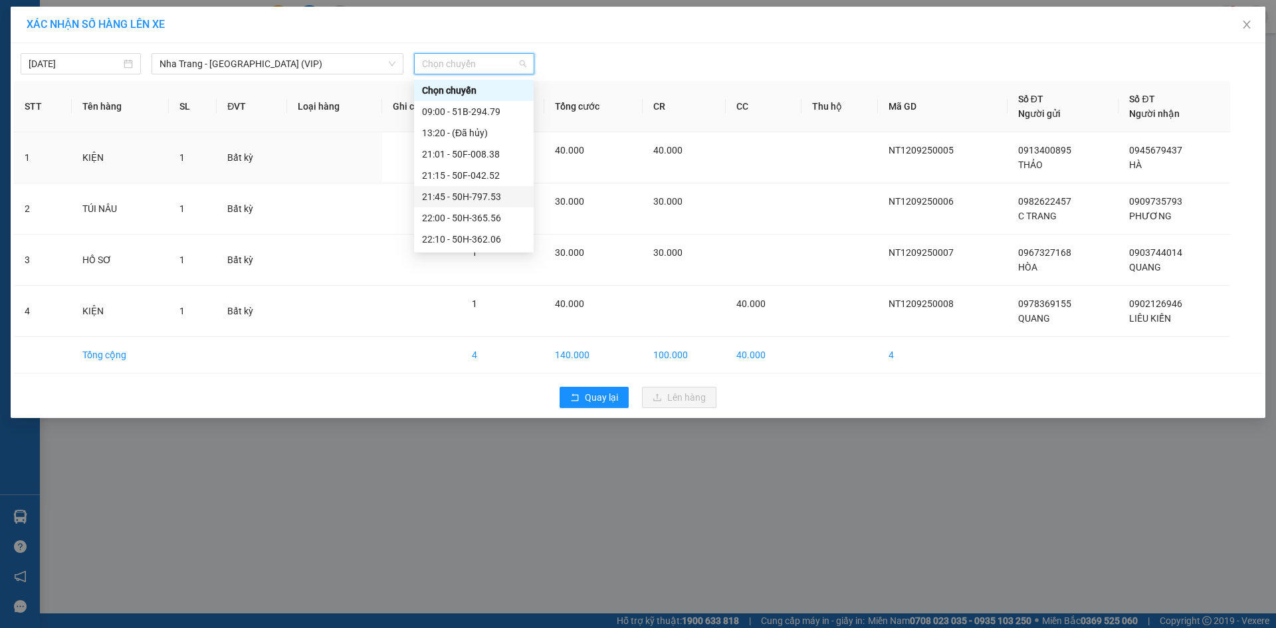
click at [485, 197] on div "21:45 - 50H-797.53" at bounding box center [474, 196] width 104 height 15
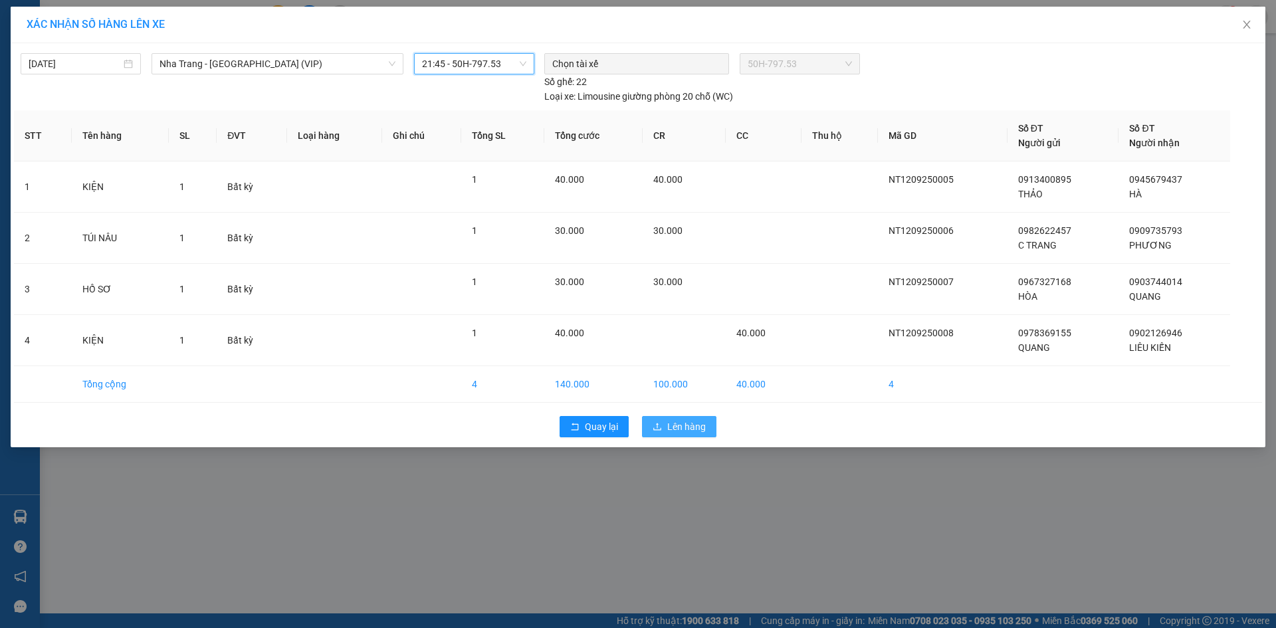
click at [679, 423] on span "Lên hàng" at bounding box center [686, 426] width 39 height 15
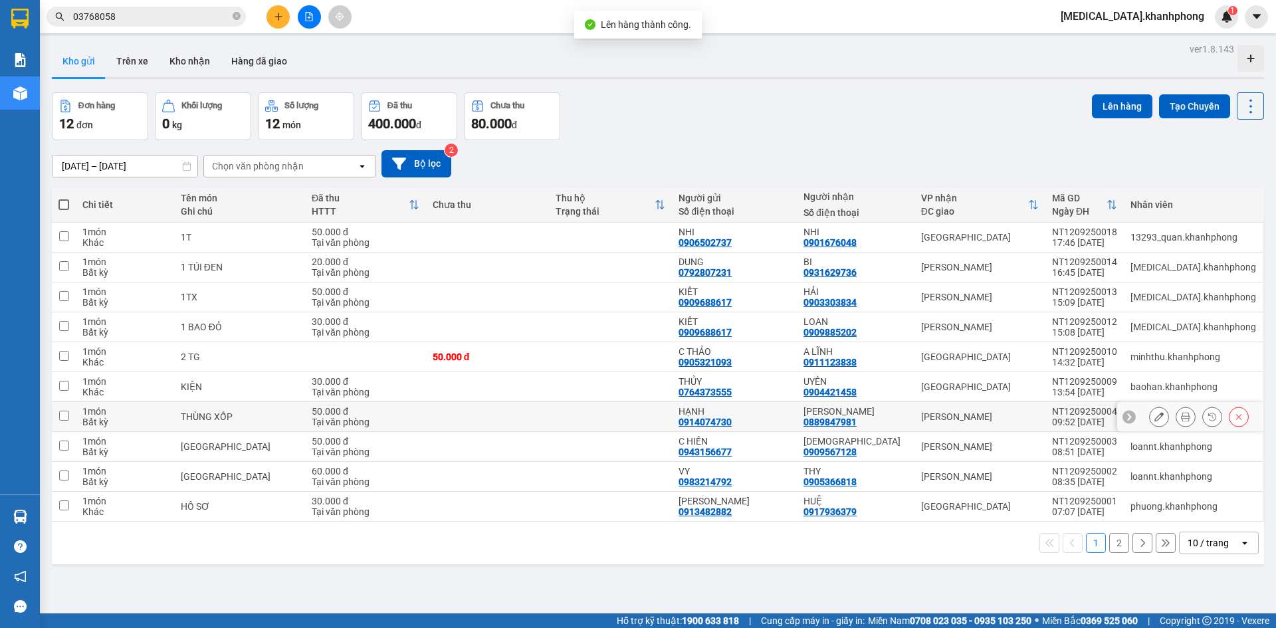
click at [957, 412] on div "[PERSON_NAME]" at bounding box center [980, 417] width 118 height 11
checkbox input "true"
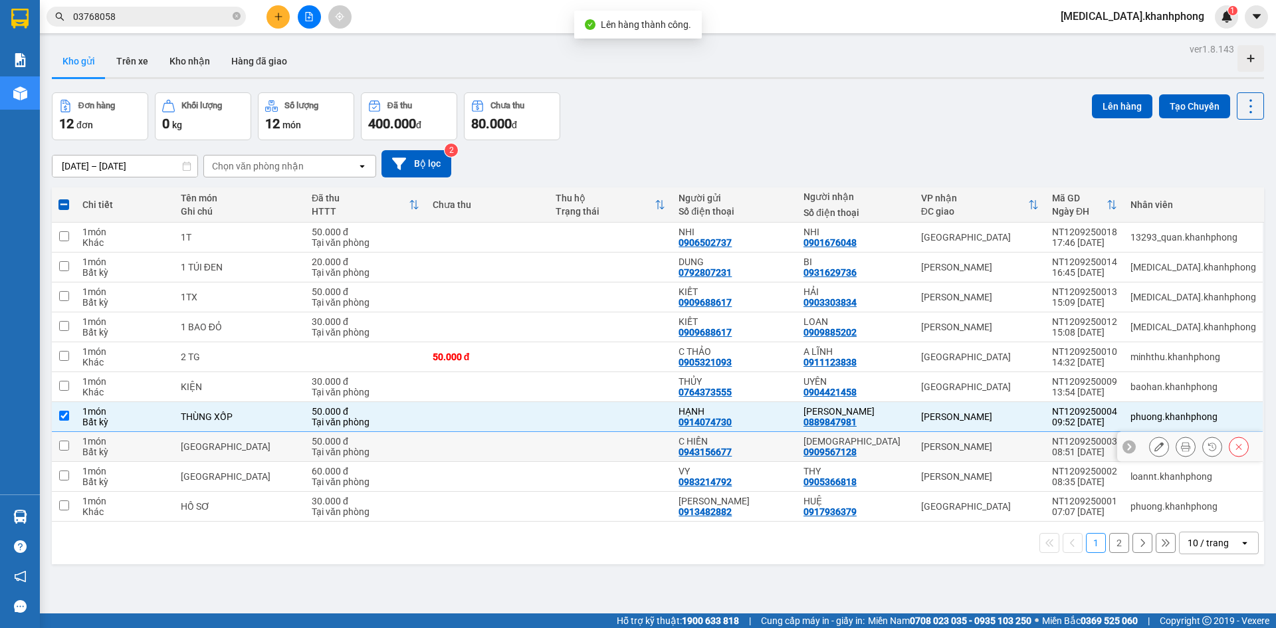
click at [965, 453] on td "[PERSON_NAME]" at bounding box center [980, 447] width 131 height 30
checkbox input "true"
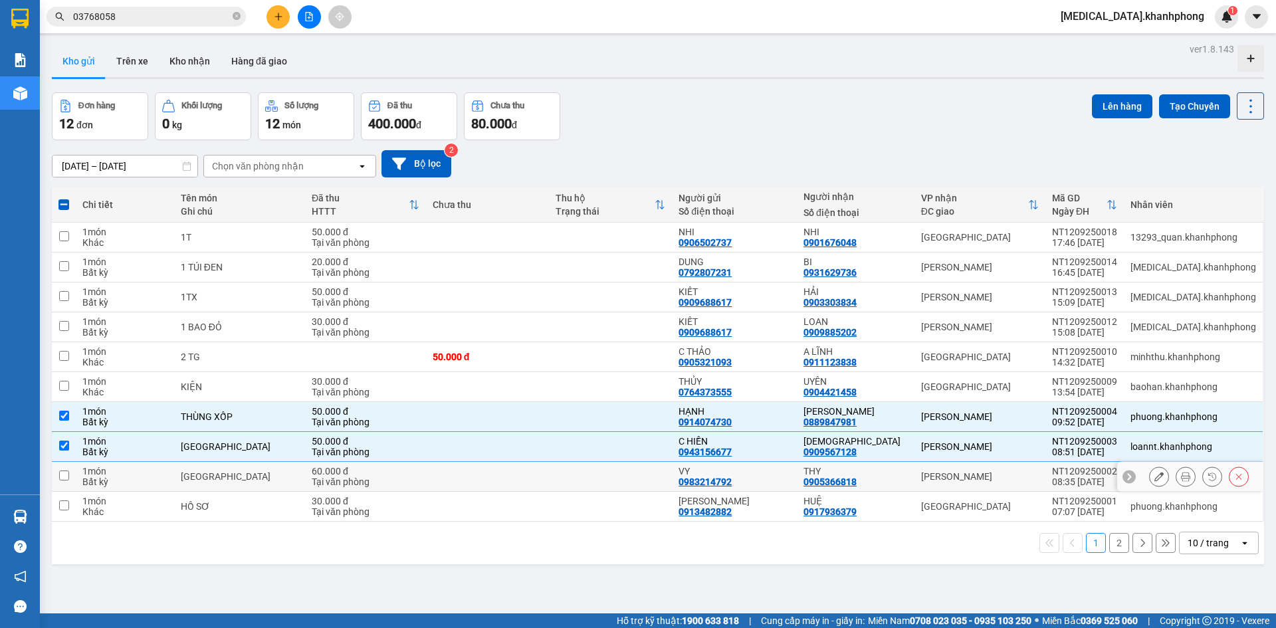
click at [977, 479] on div "[PERSON_NAME]" at bounding box center [980, 476] width 118 height 11
checkbox input "true"
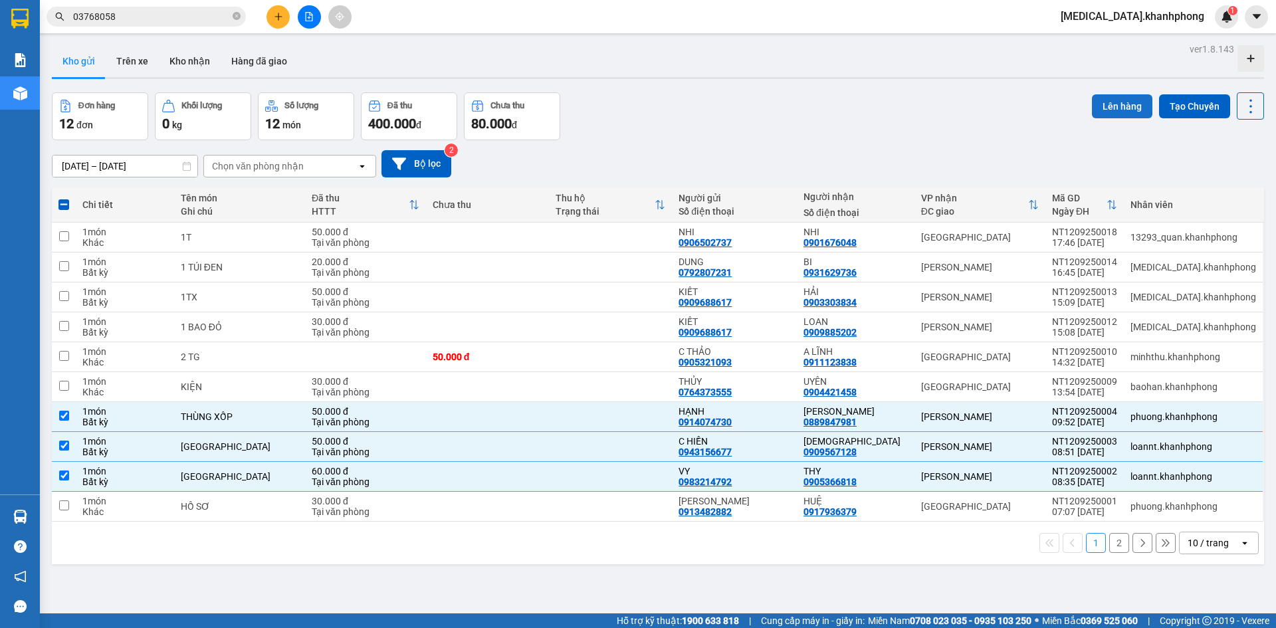
click at [1112, 98] on button "Lên hàng" at bounding box center [1122, 106] width 60 height 24
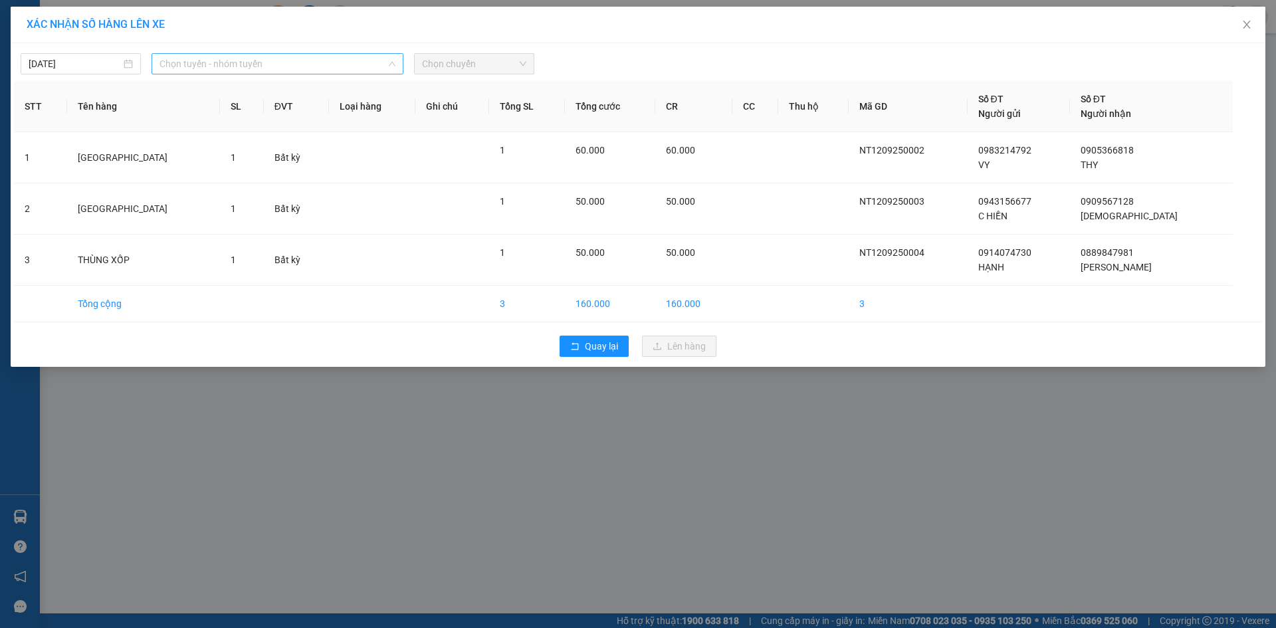
click at [304, 57] on span "Chọn tuyến - nhóm tuyến" at bounding box center [278, 64] width 236 height 20
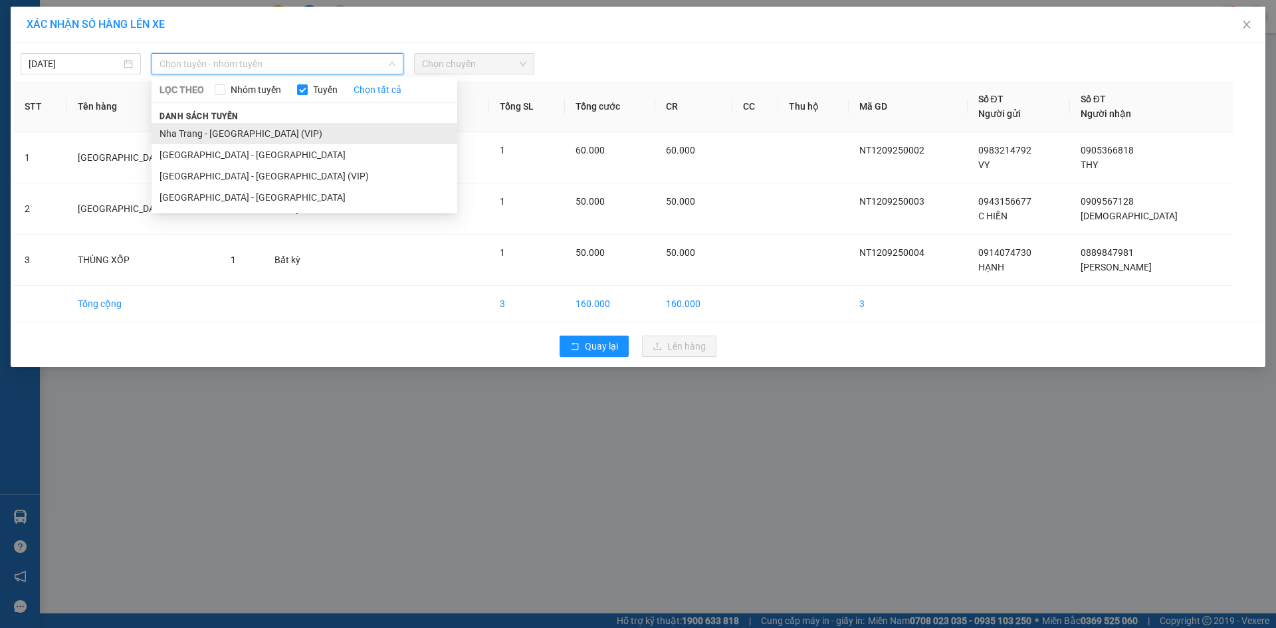
click at [330, 128] on li "Nha Trang - [GEOGRAPHIC_DATA] (VIP)" at bounding box center [305, 133] width 306 height 21
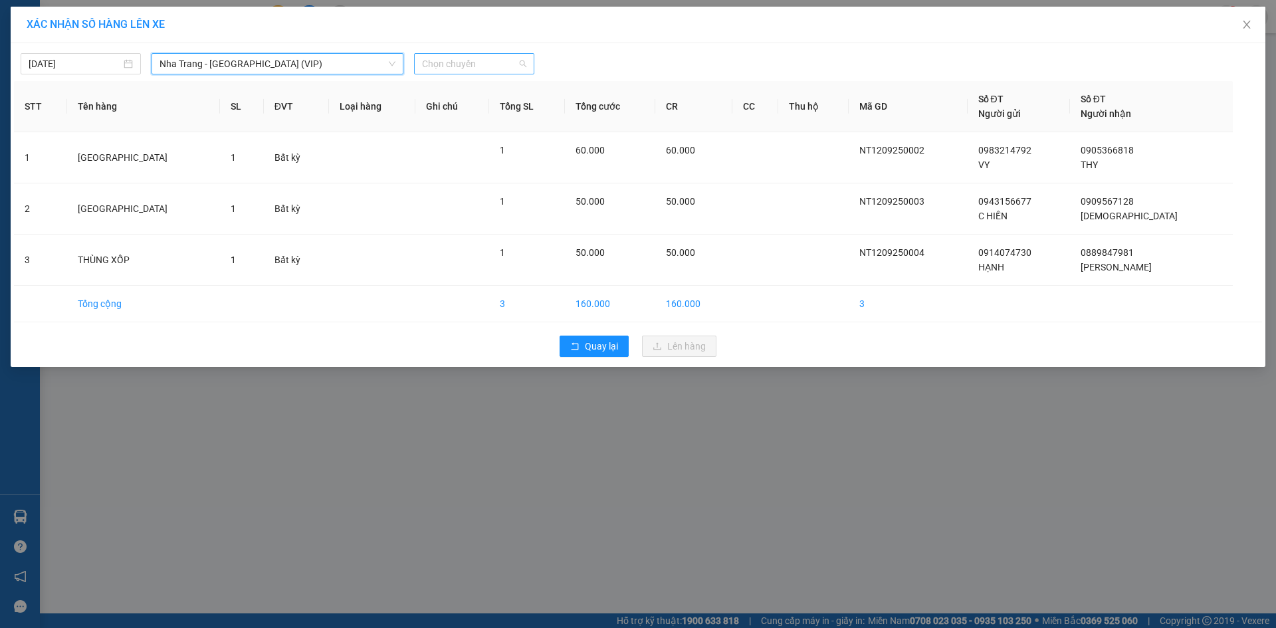
click at [481, 62] on span "Chọn chuyến" at bounding box center [474, 64] width 104 height 20
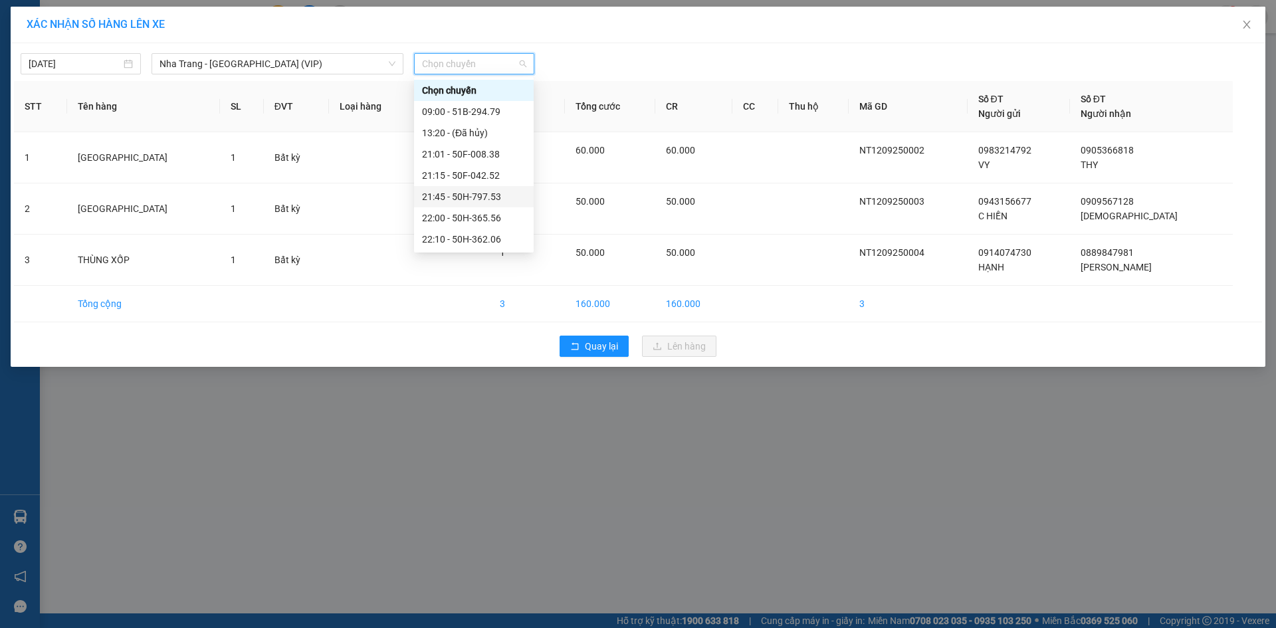
click at [490, 198] on div "21:45 - 50H-797.53" at bounding box center [474, 196] width 104 height 15
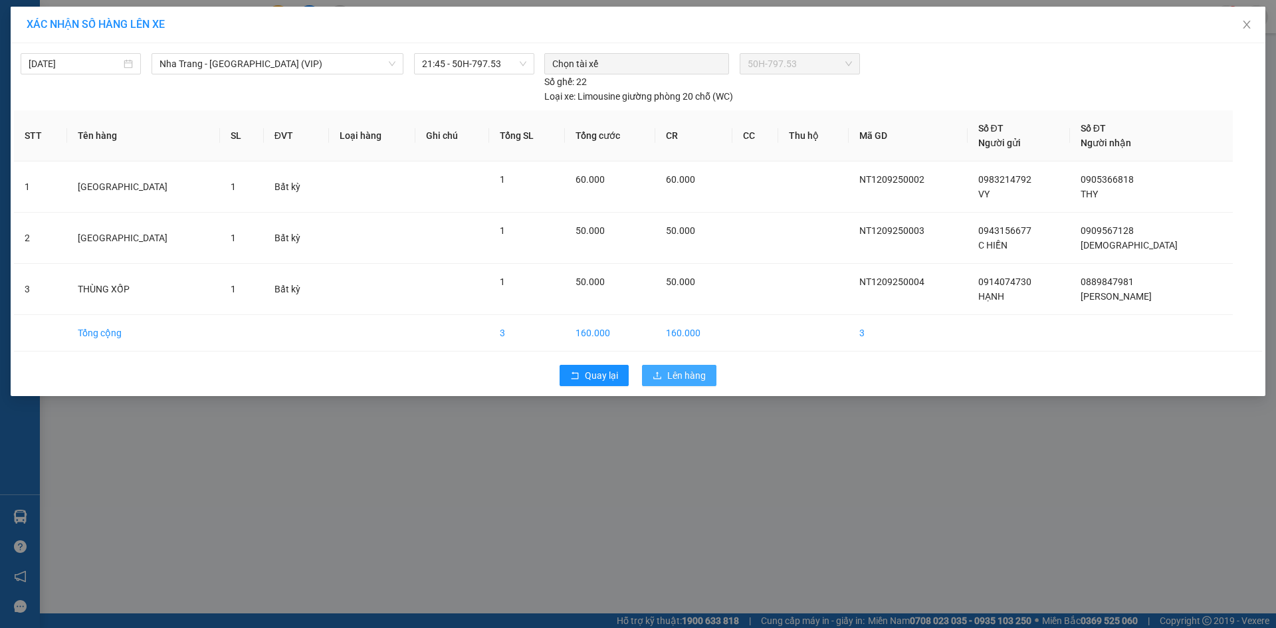
click at [651, 370] on button "Lên hàng" at bounding box center [679, 375] width 74 height 21
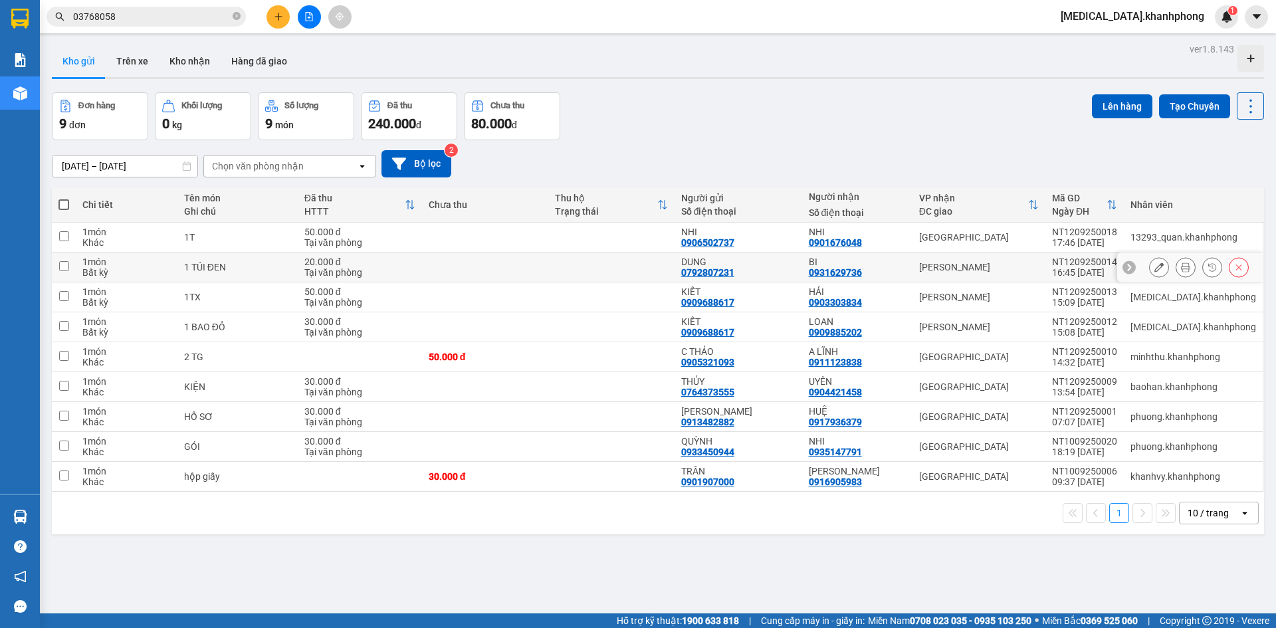
click at [913, 263] on td "BI 0931629736" at bounding box center [857, 268] width 110 height 30
checkbox input "true"
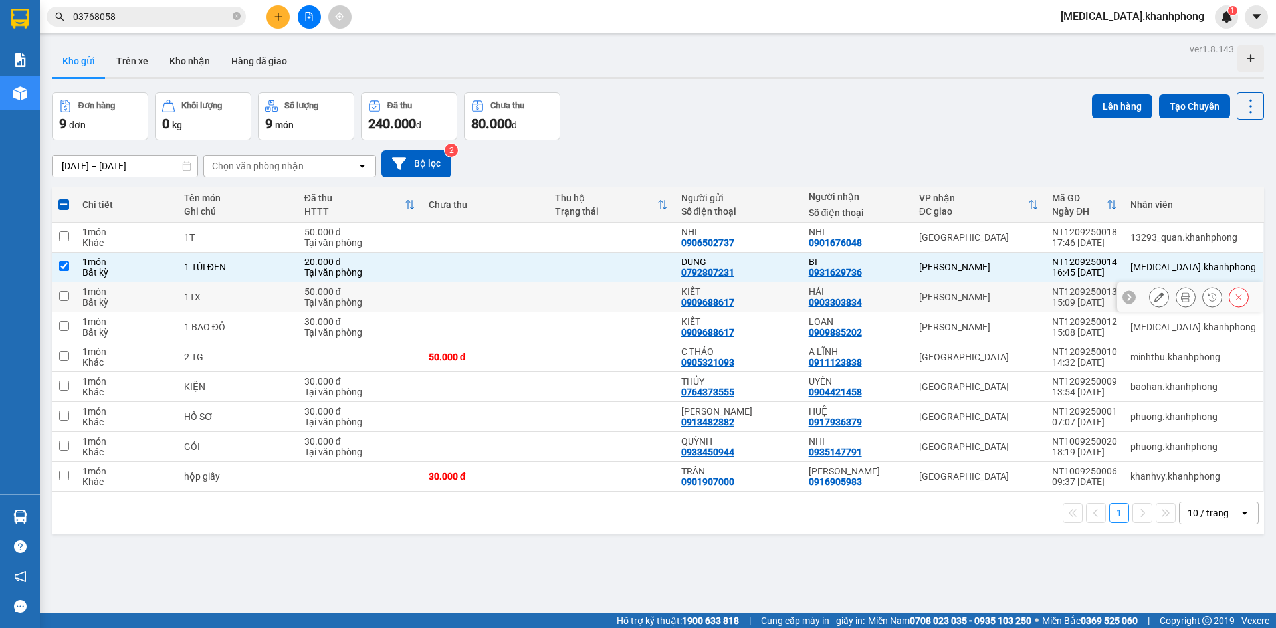
click at [913, 293] on td "HẢI 0903303834" at bounding box center [857, 298] width 110 height 30
checkbox input "true"
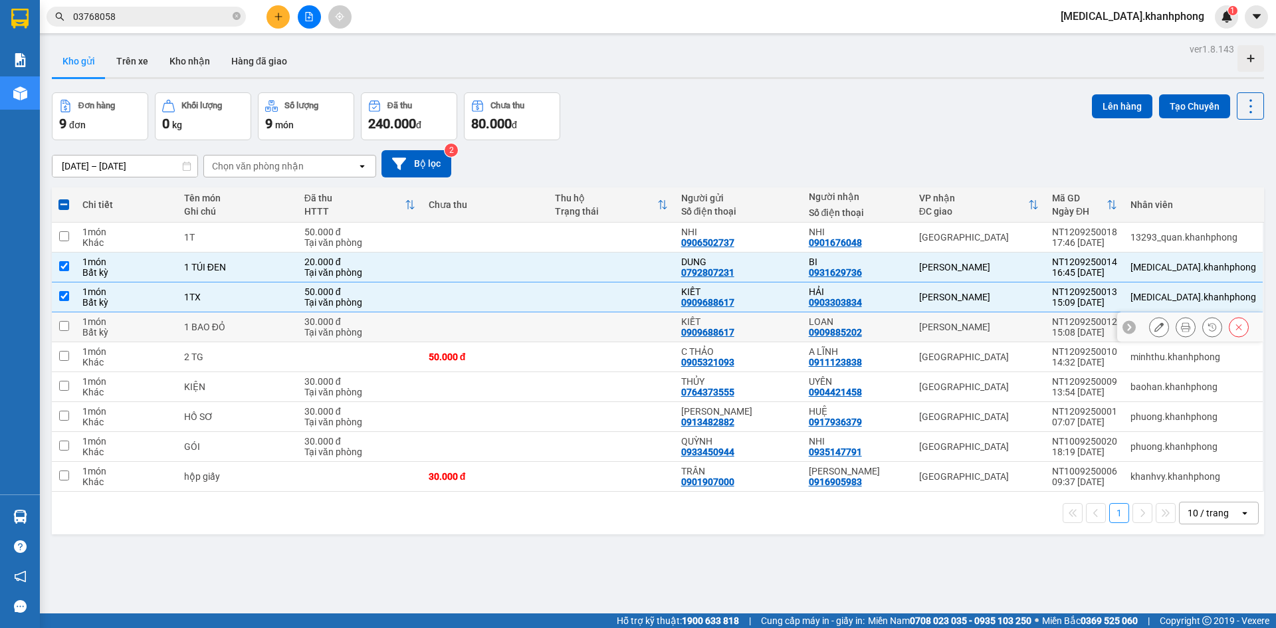
click at [913, 330] on td "LOAN 0909885202" at bounding box center [857, 327] width 110 height 30
checkbox input "true"
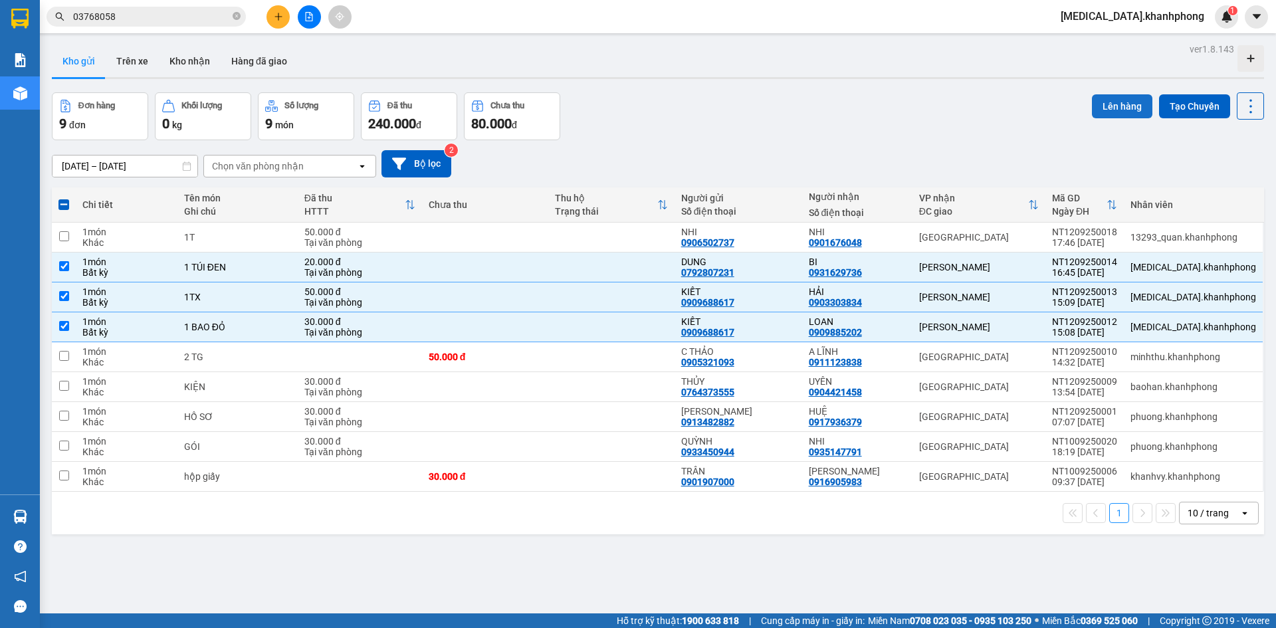
click at [1115, 106] on button "Lên hàng" at bounding box center [1122, 106] width 60 height 24
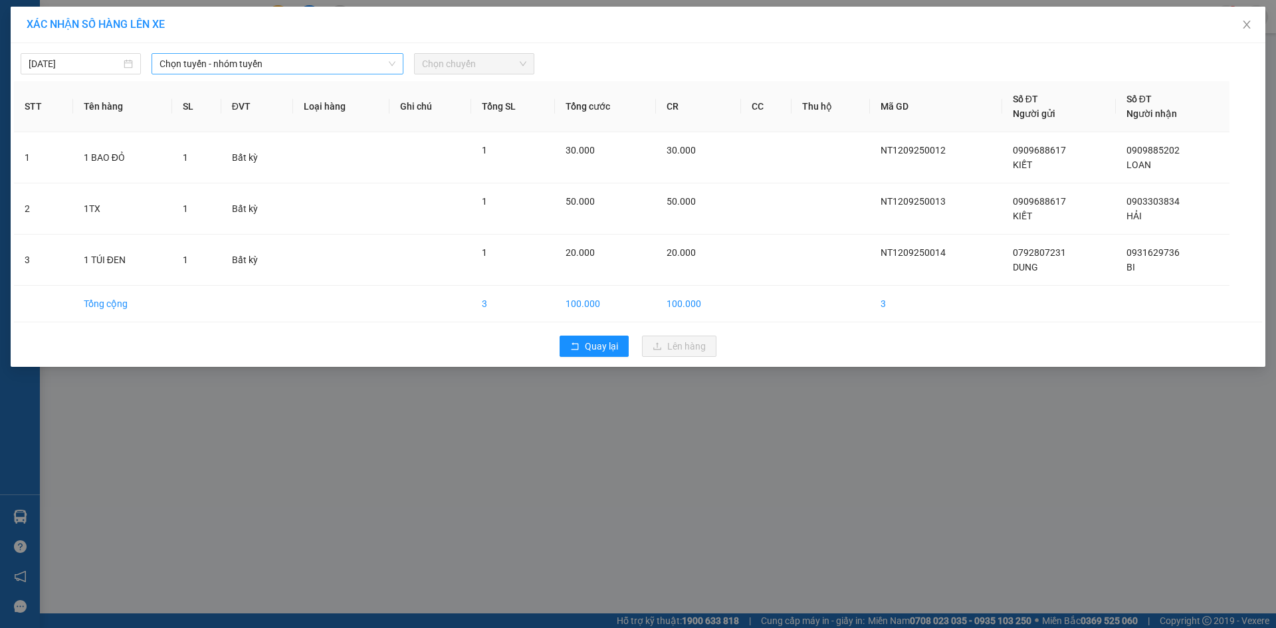
click at [231, 58] on span "Chọn tuyến - nhóm tuyến" at bounding box center [278, 64] width 236 height 20
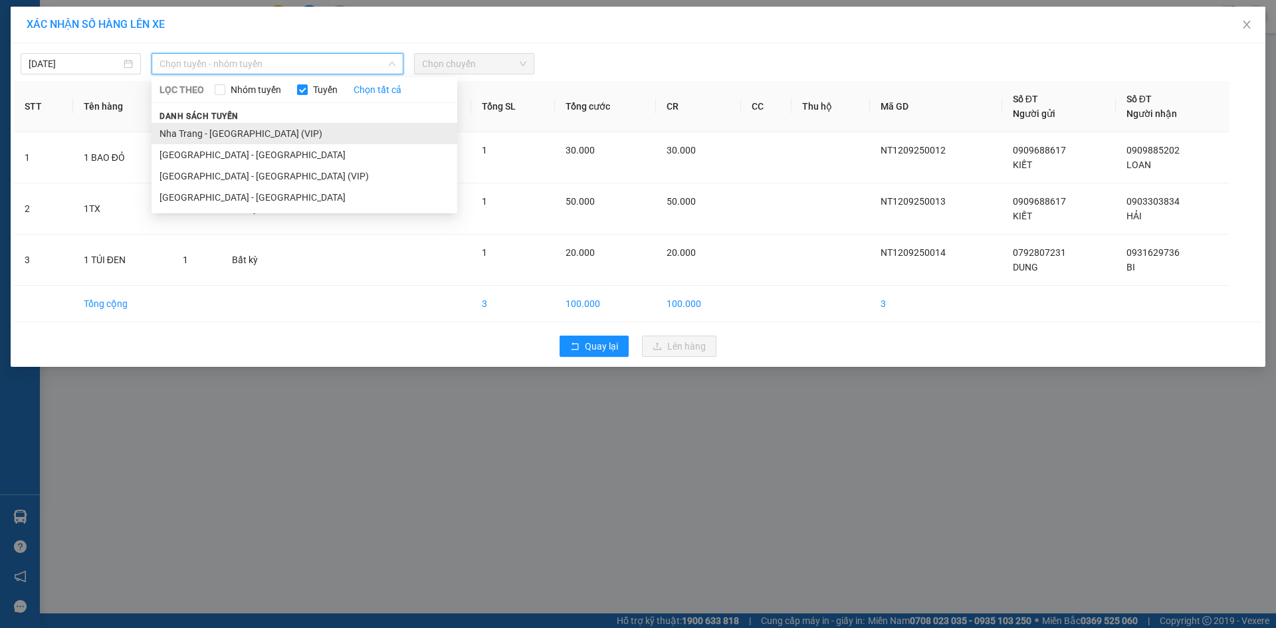
click at [251, 125] on li "Nha Trang - [GEOGRAPHIC_DATA] (VIP)" at bounding box center [305, 133] width 306 height 21
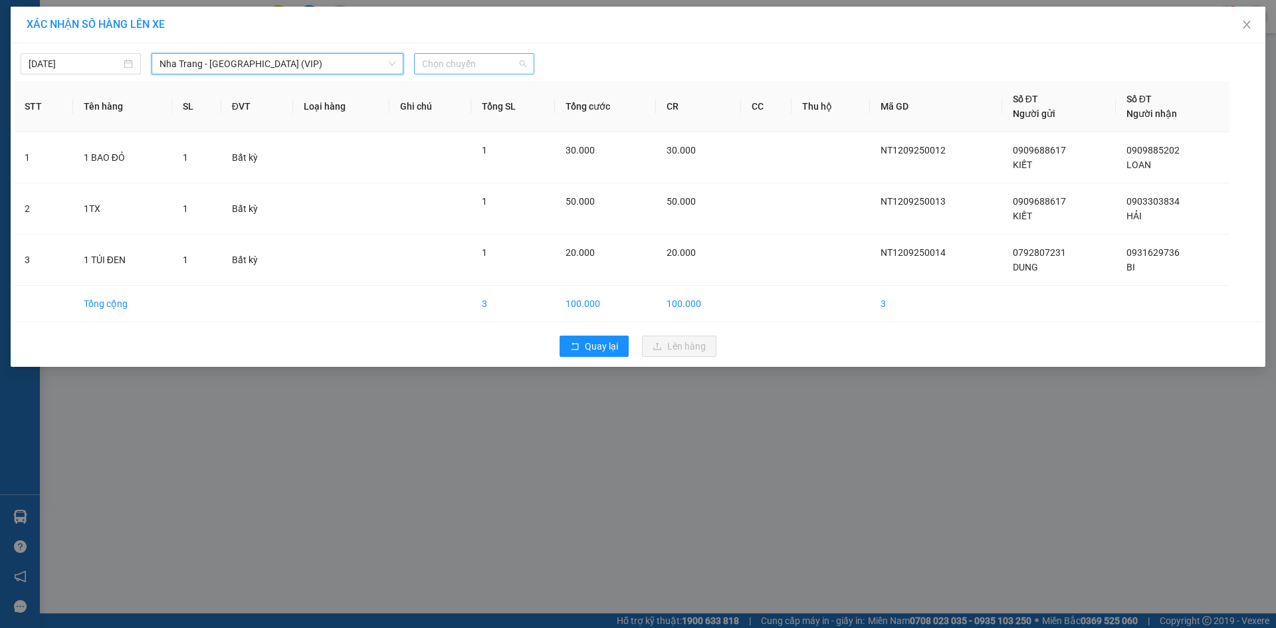
click at [509, 64] on span "Chọn chuyến" at bounding box center [474, 64] width 104 height 20
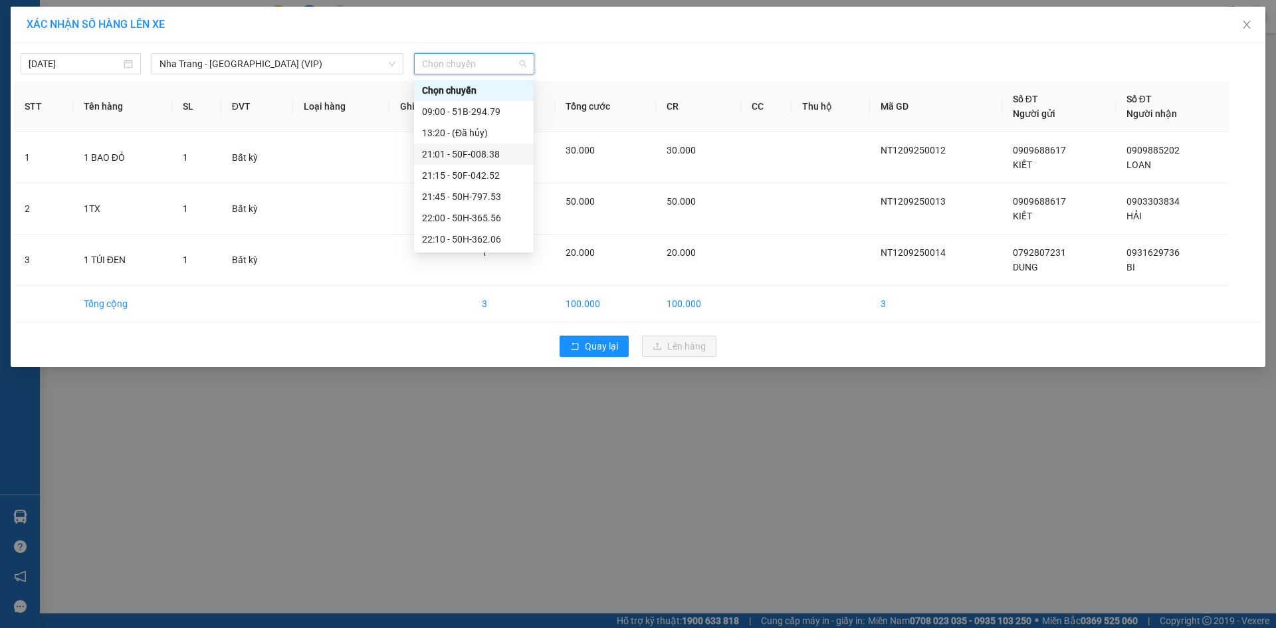
click at [479, 157] on div "21:01 - 50F-008.38" at bounding box center [474, 154] width 104 height 15
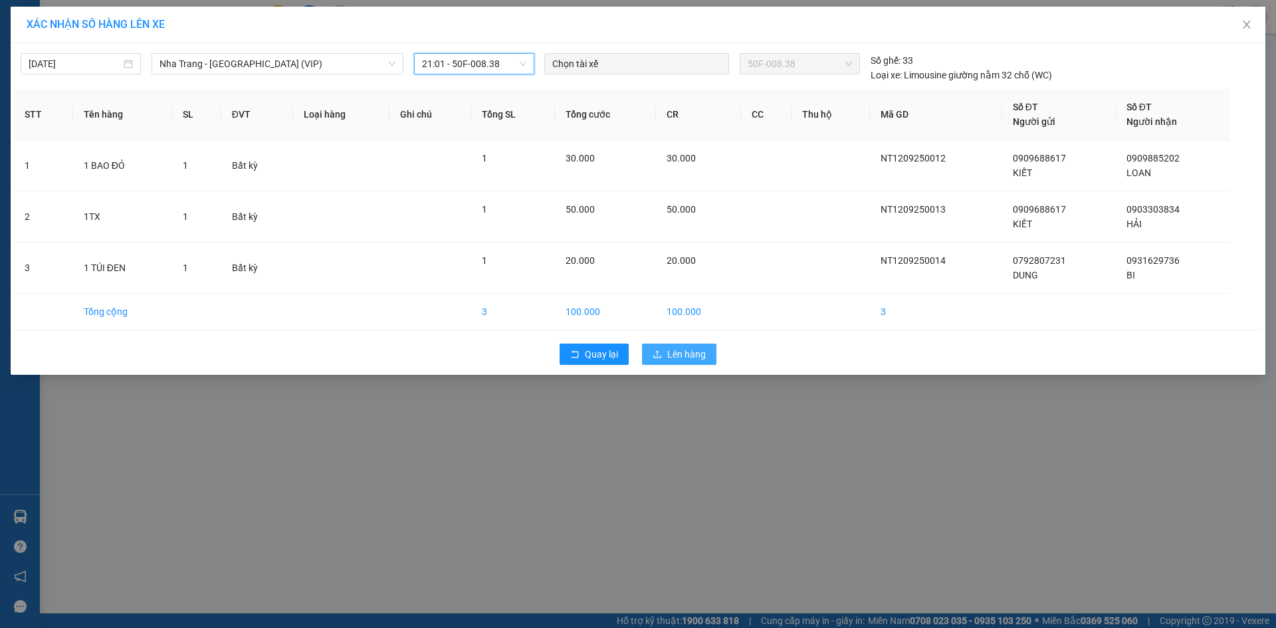
click at [697, 351] on span "Lên hàng" at bounding box center [686, 354] width 39 height 15
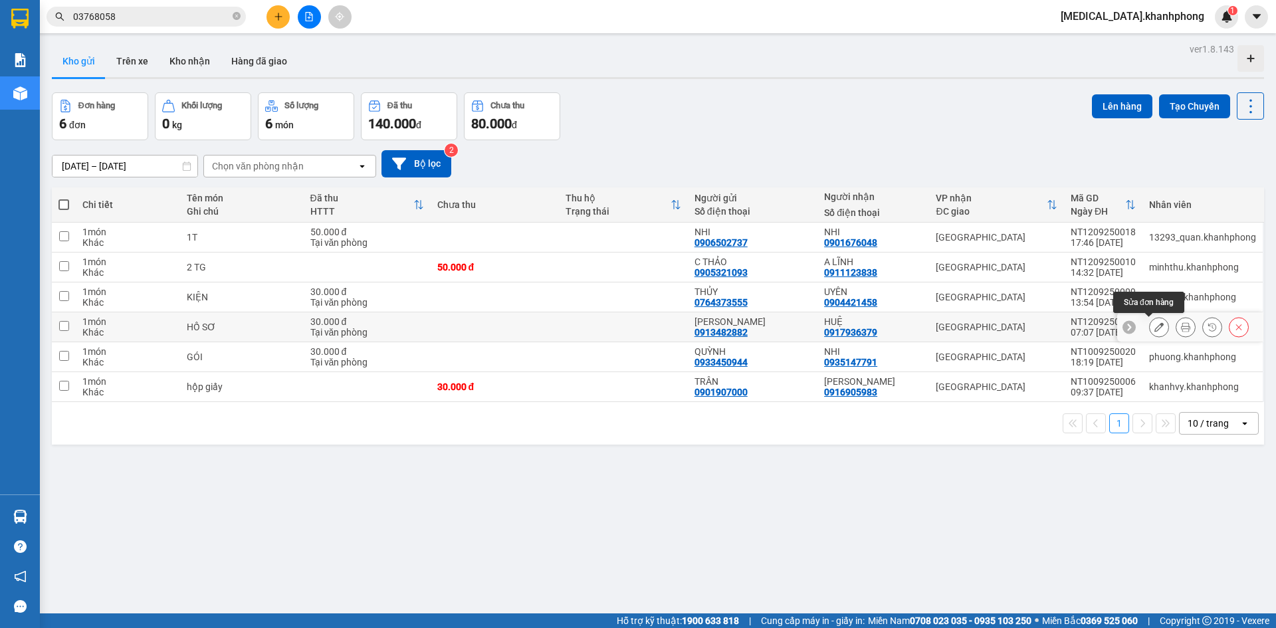
click at [1150, 331] on button at bounding box center [1159, 327] width 19 height 23
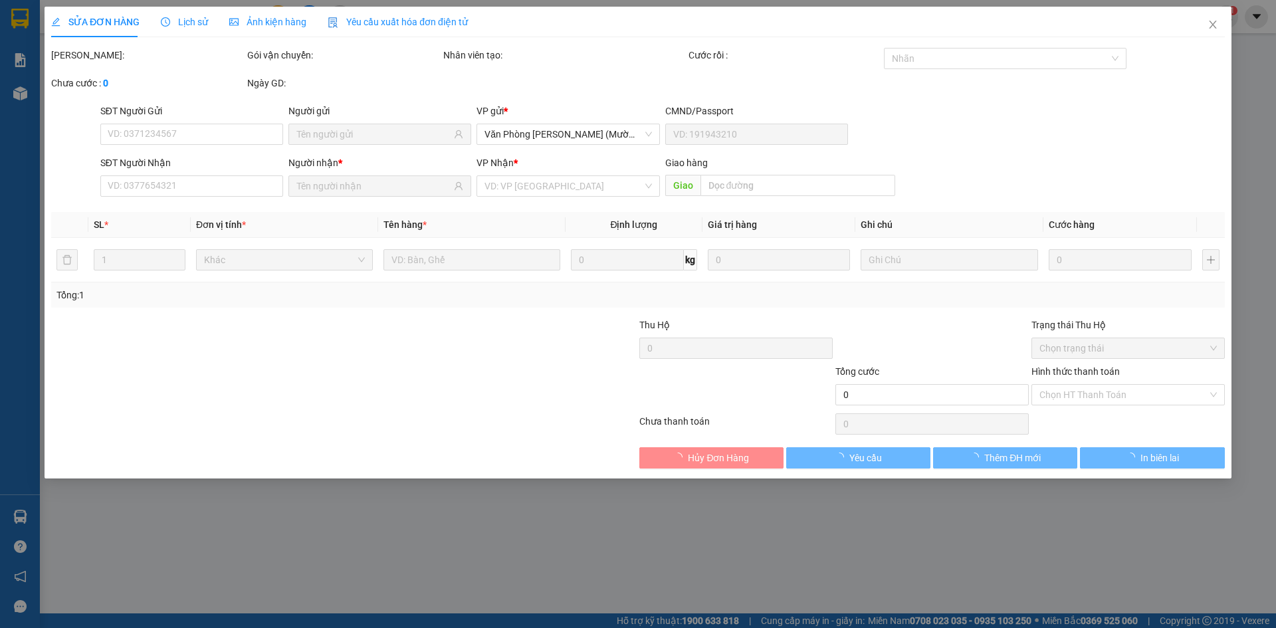
type input "0913482882"
type input "0917936379"
type input "30.000"
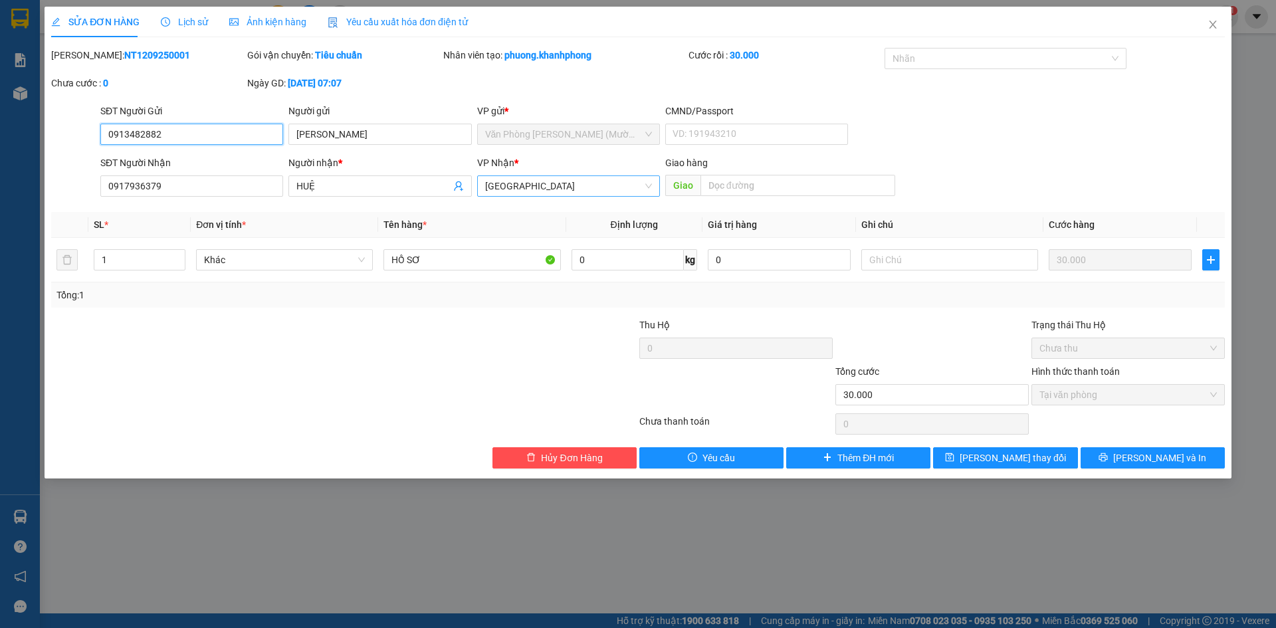
click at [570, 189] on span "[GEOGRAPHIC_DATA]" at bounding box center [568, 186] width 167 height 20
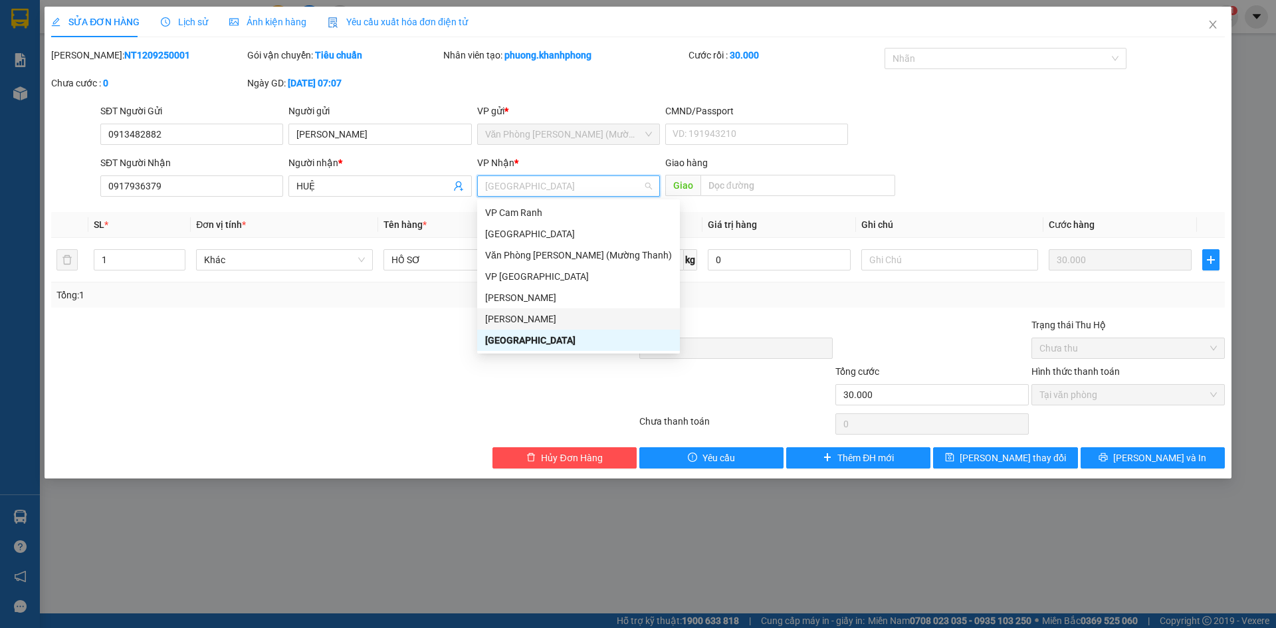
click at [552, 320] on div "[PERSON_NAME]" at bounding box center [578, 319] width 187 height 15
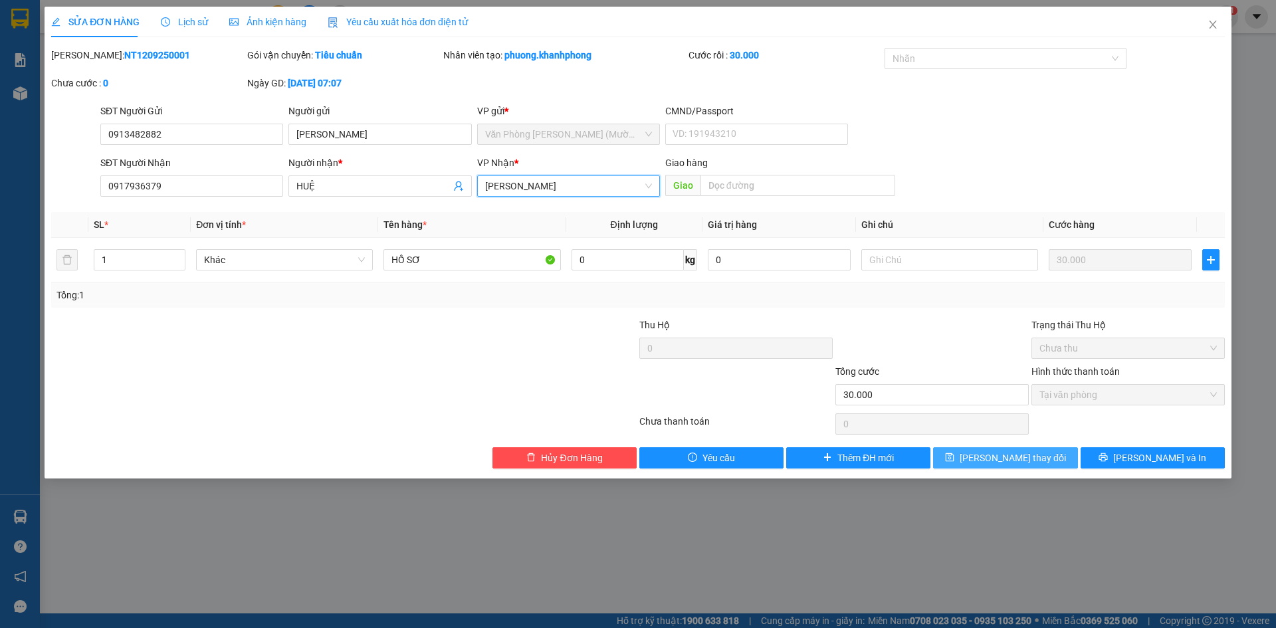
click at [1037, 459] on span "[PERSON_NAME] thay đổi" at bounding box center [1013, 458] width 106 height 15
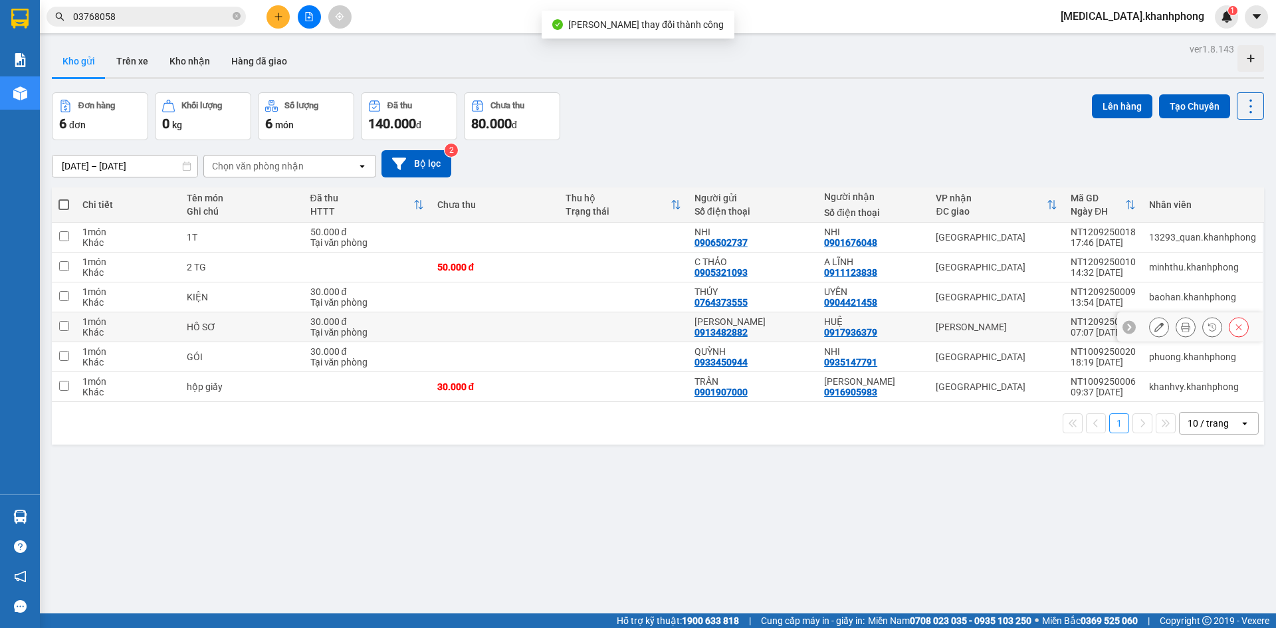
click at [959, 322] on div "[PERSON_NAME]" at bounding box center [997, 327] width 122 height 11
checkbox input "true"
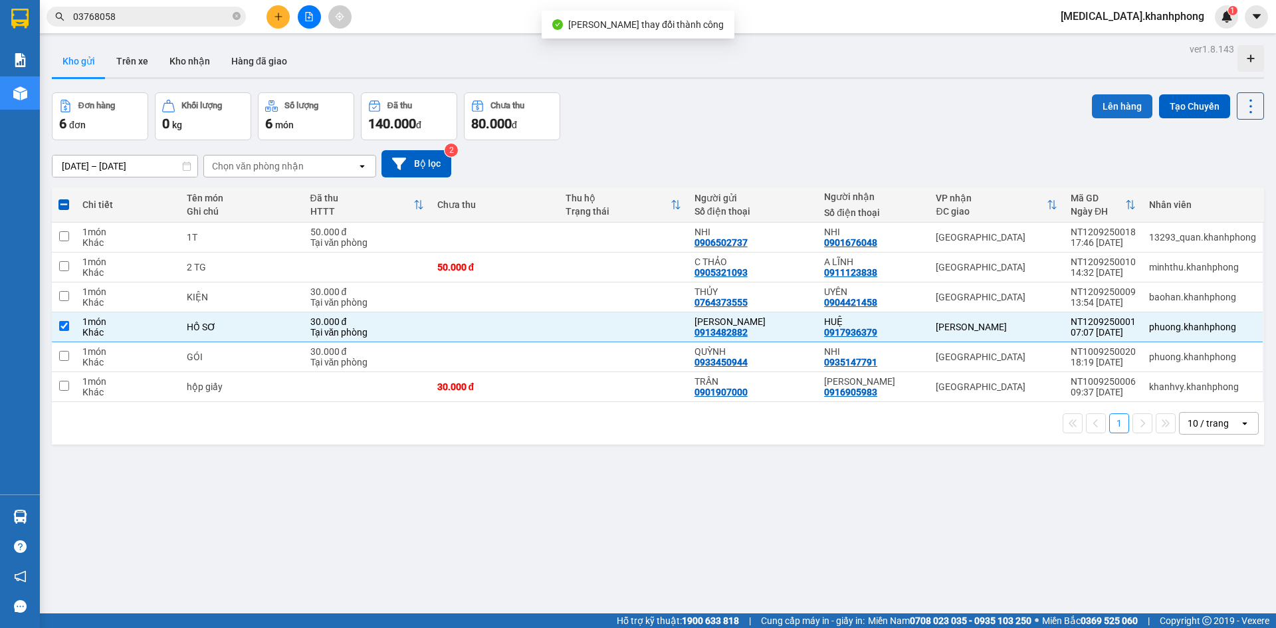
click at [1104, 106] on button "Lên hàng" at bounding box center [1122, 106] width 60 height 24
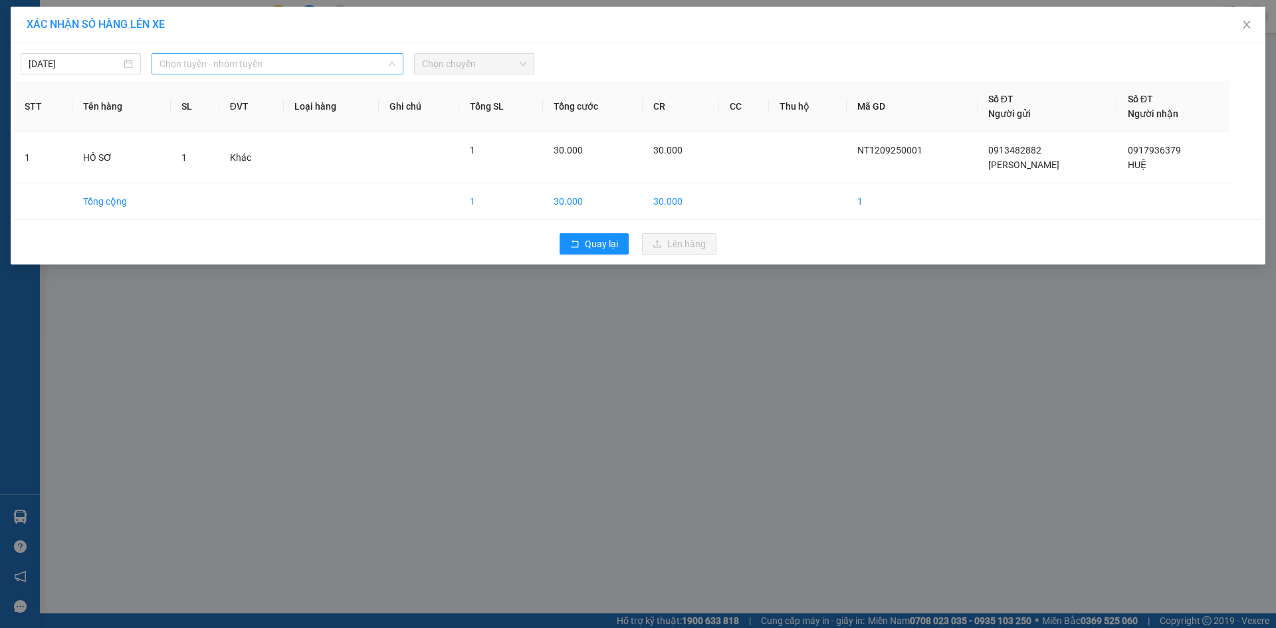
click at [316, 62] on span "Chọn tuyến - nhóm tuyến" at bounding box center [278, 64] width 236 height 20
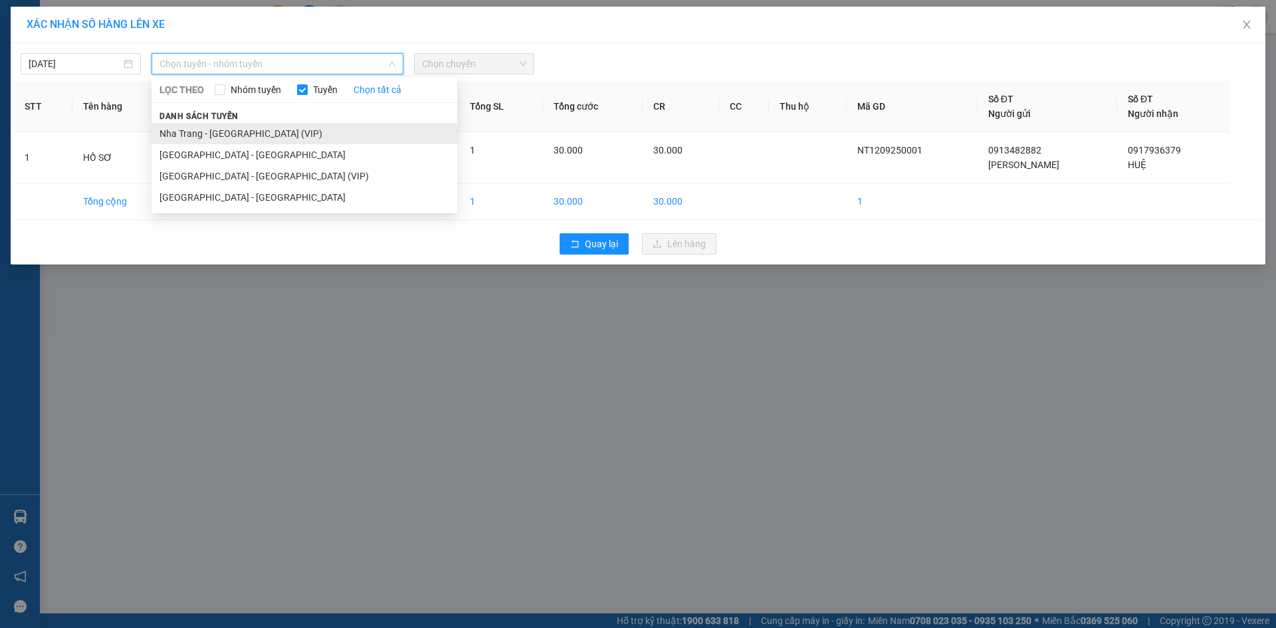
click at [312, 136] on li "Nha Trang - [GEOGRAPHIC_DATA] (VIP)" at bounding box center [305, 133] width 306 height 21
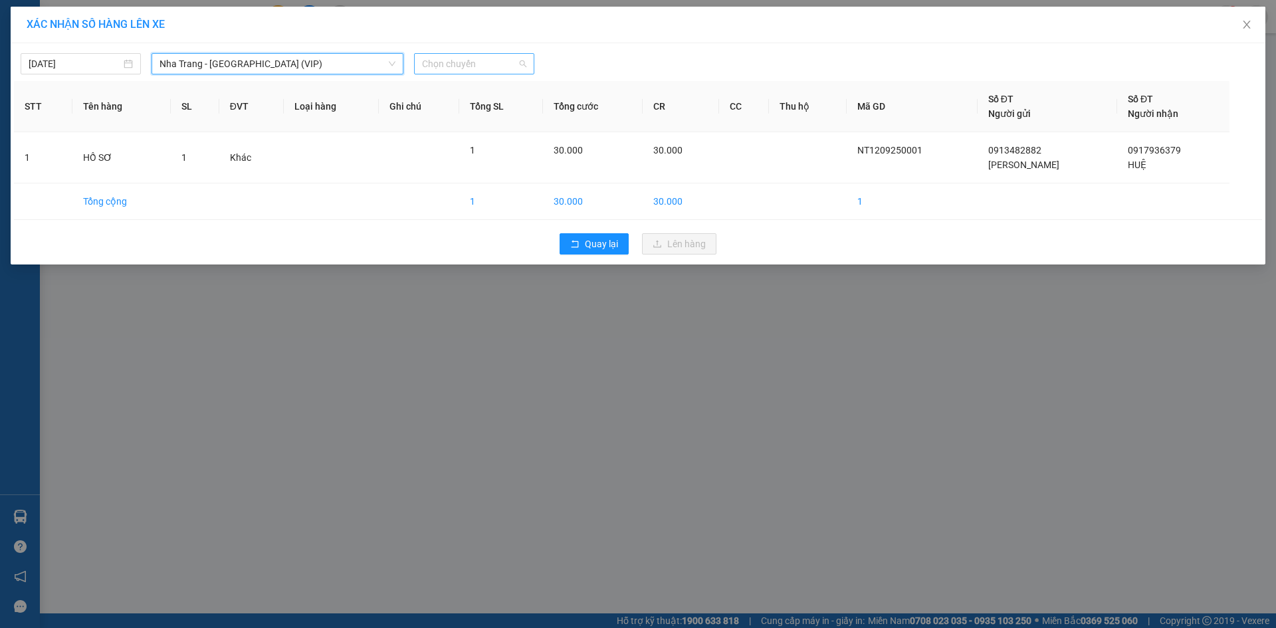
click at [461, 66] on span "Chọn chuyến" at bounding box center [474, 64] width 104 height 20
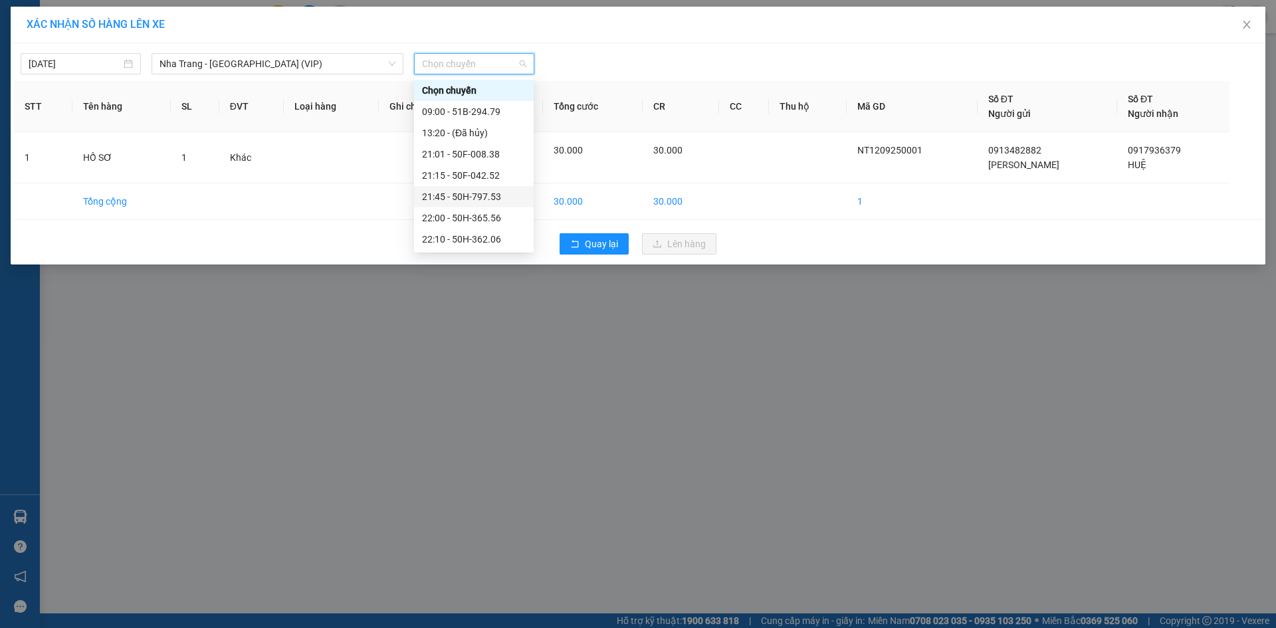
click at [465, 203] on div "21:45 - 50H-797.53" at bounding box center [474, 196] width 104 height 15
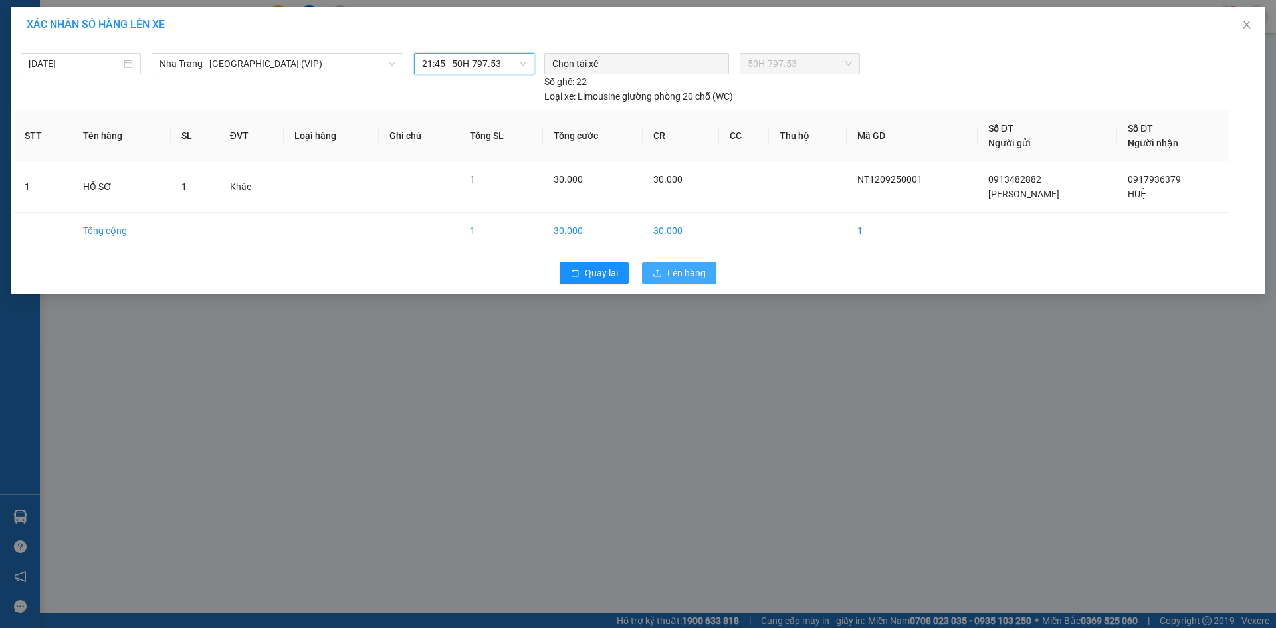
click at [663, 278] on button "Lên hàng" at bounding box center [679, 273] width 74 height 21
